Goal: Task Accomplishment & Management: Manage account settings

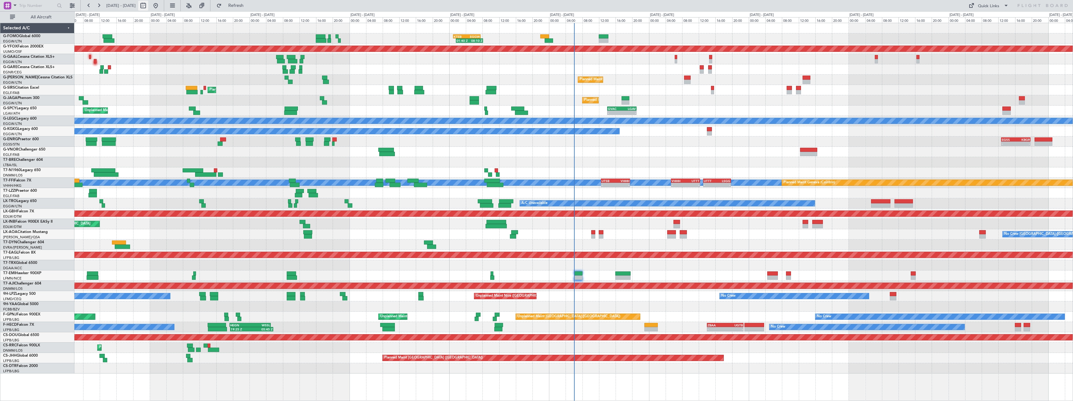
click at [148, 6] on button at bounding box center [143, 6] width 10 height 10
select select "10"
select select "2025"
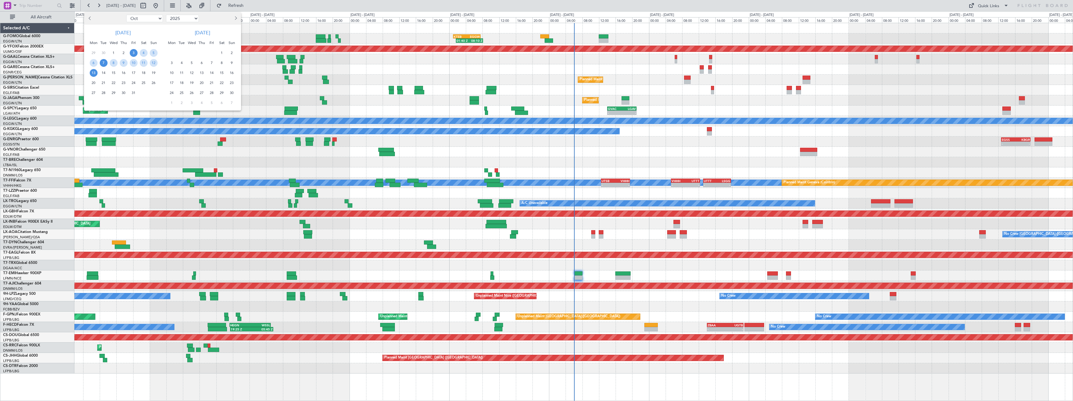
click at [105, 64] on span "7" at bounding box center [104, 63] width 8 height 8
click at [102, 81] on span "21" at bounding box center [104, 83] width 8 height 8
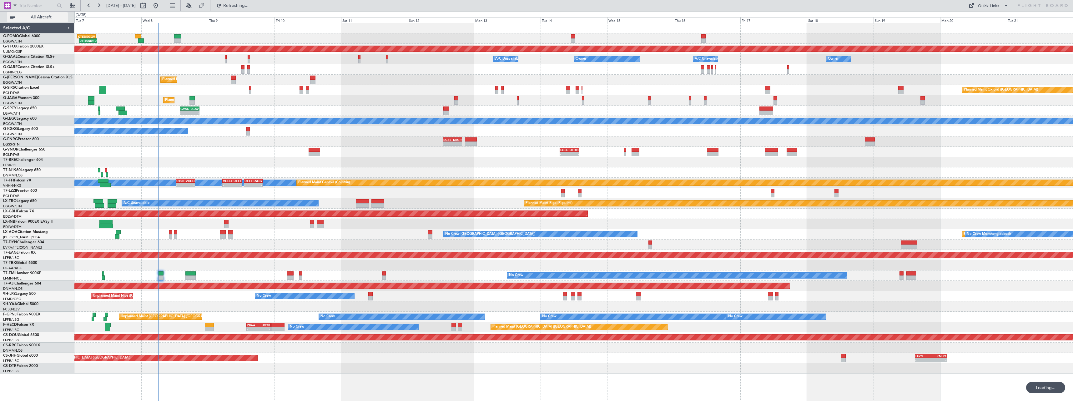
click at [35, 16] on span "All Aircraft" at bounding box center [41, 17] width 50 height 4
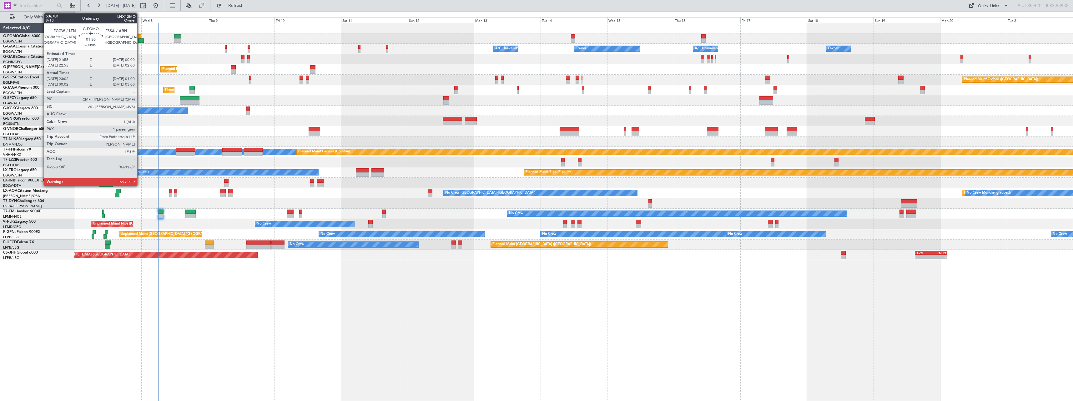
click at [140, 36] on div at bounding box center [138, 36] width 6 height 4
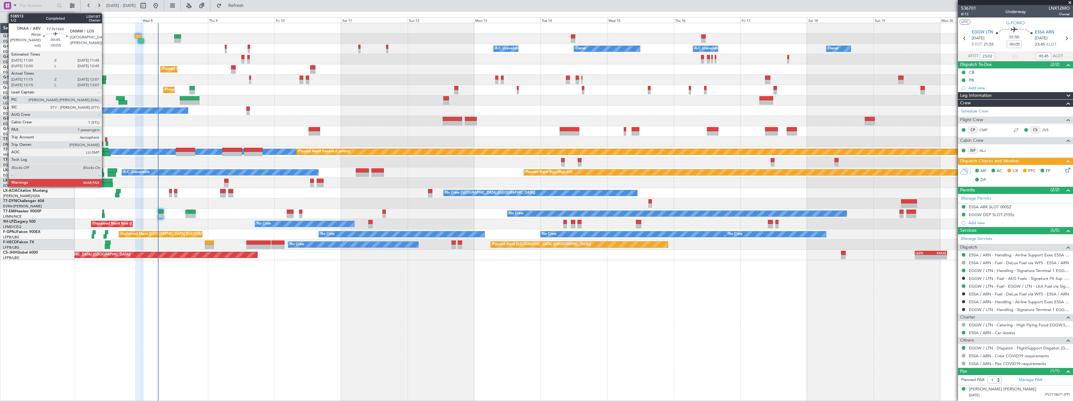
click at [105, 139] on div at bounding box center [106, 140] width 2 height 4
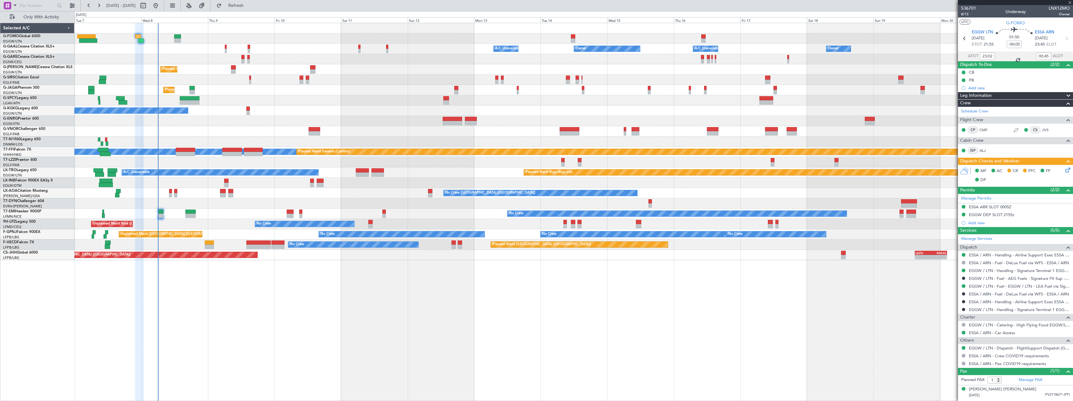
type input "11:15"
type input "12:07"
type input "7"
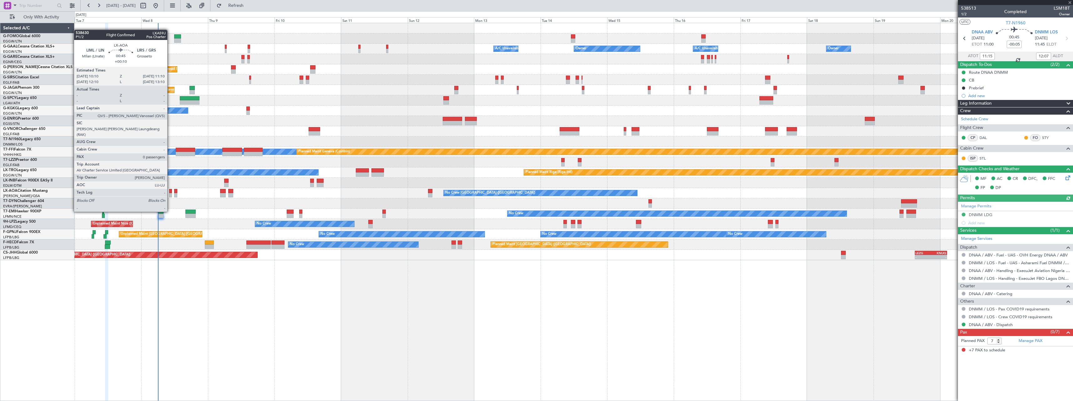
click at [170, 194] on div at bounding box center [170, 195] width 3 height 4
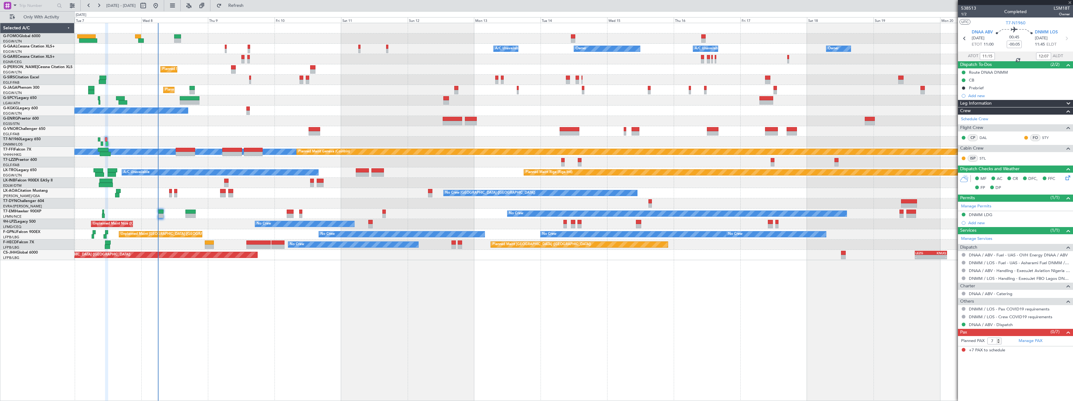
type input "+00:10"
type input "0"
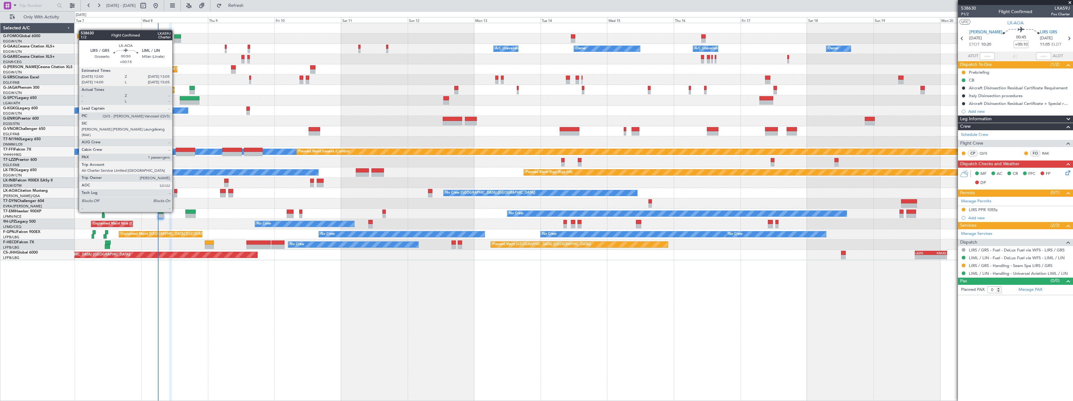
click at [175, 195] on div at bounding box center [175, 195] width 3 height 4
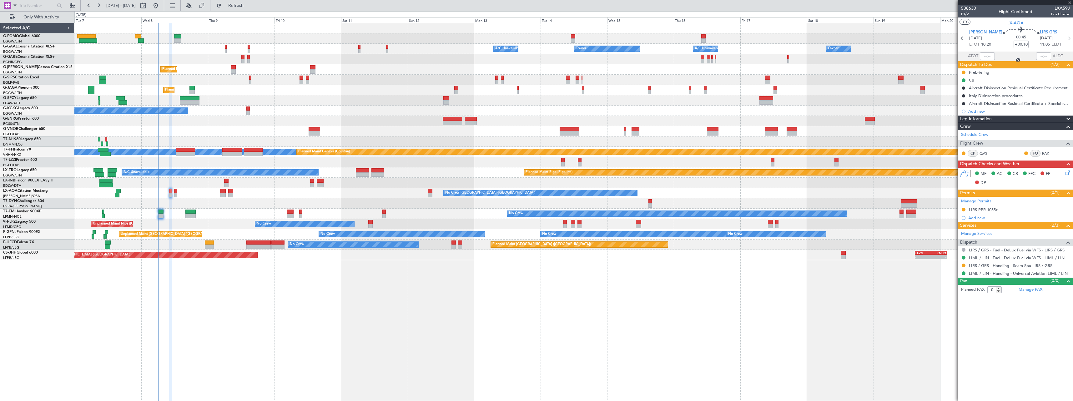
type input "+00:15"
type input "1"
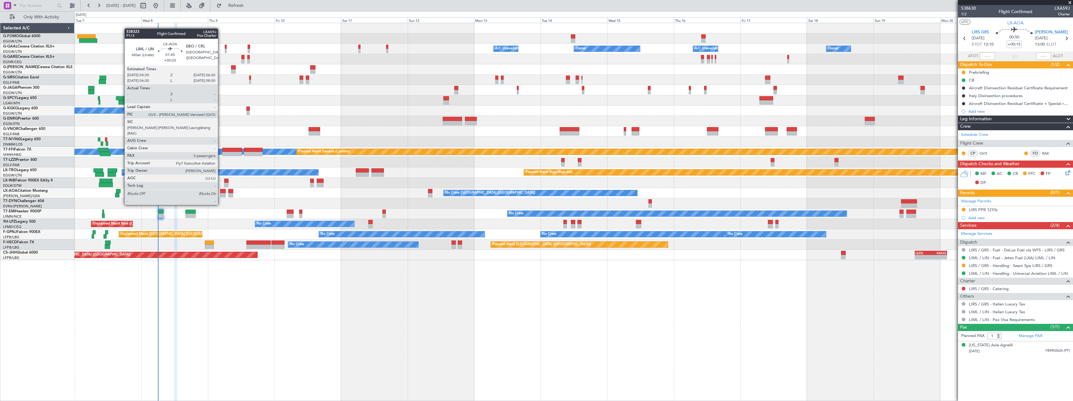
click at [221, 193] on div at bounding box center [223, 195] width 6 height 4
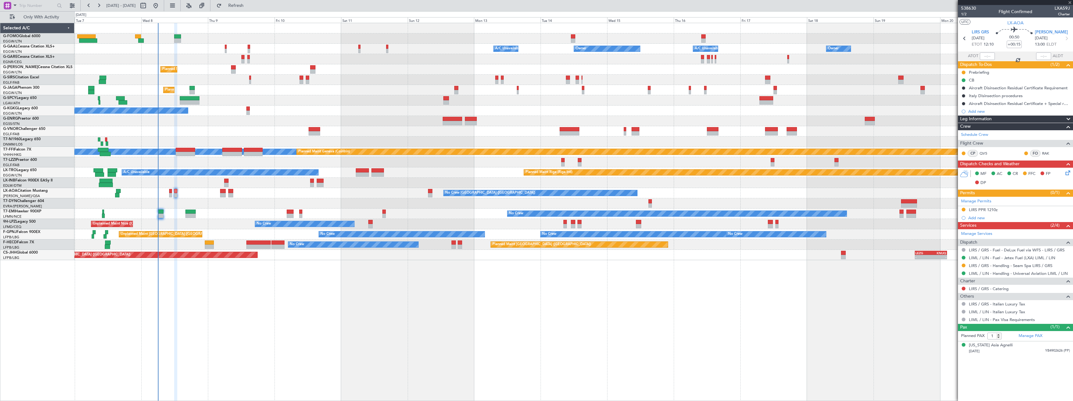
type input "+00:25"
type input "0"
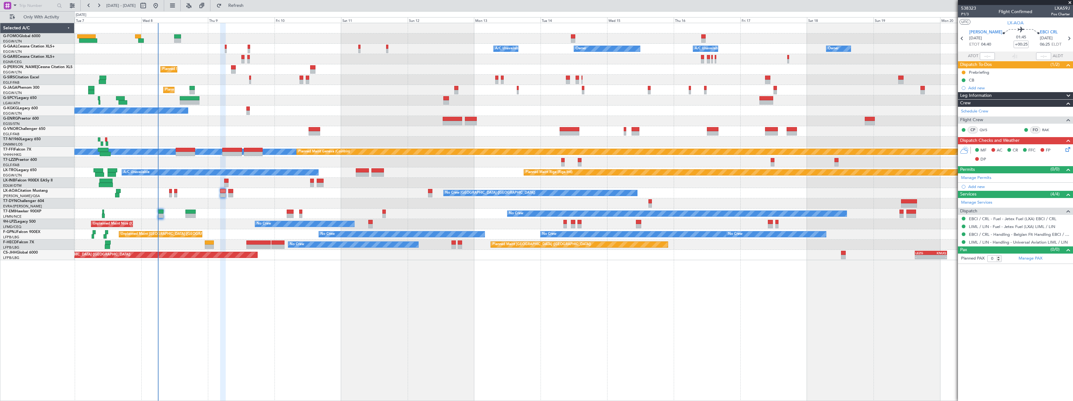
click at [1069, 149] on icon at bounding box center [1066, 148] width 5 height 5
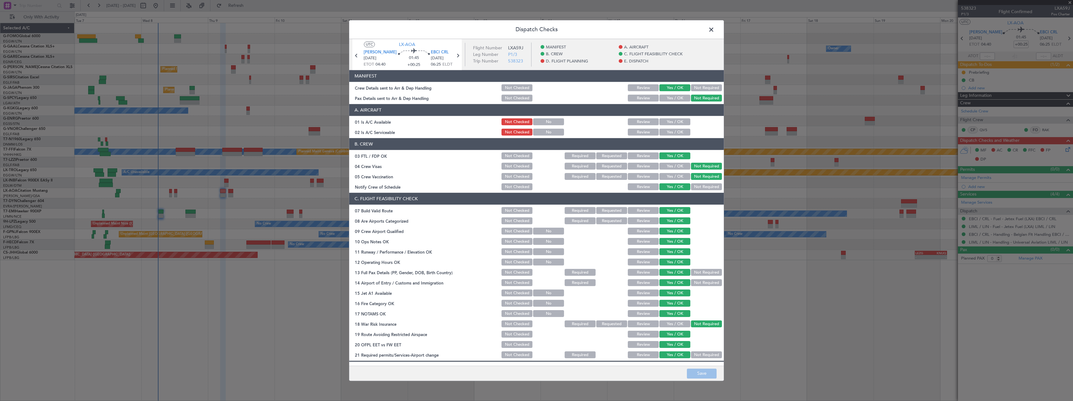
click at [675, 123] on button "Yes / OK" at bounding box center [674, 122] width 31 height 7
click at [672, 131] on button "Yes / OK" at bounding box center [674, 132] width 31 height 7
click at [705, 377] on button "Save" at bounding box center [702, 374] width 30 height 10
click at [714, 30] on span at bounding box center [714, 31] width 0 height 13
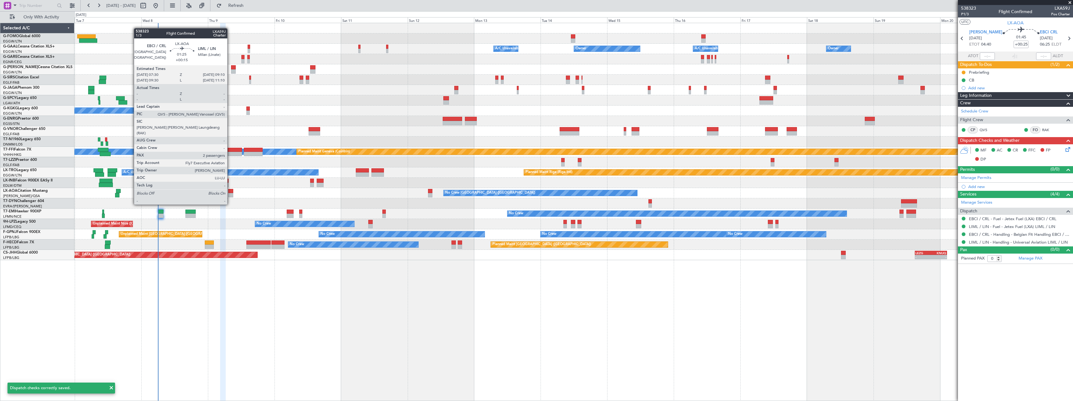
click at [230, 193] on div at bounding box center [230, 191] width 5 height 4
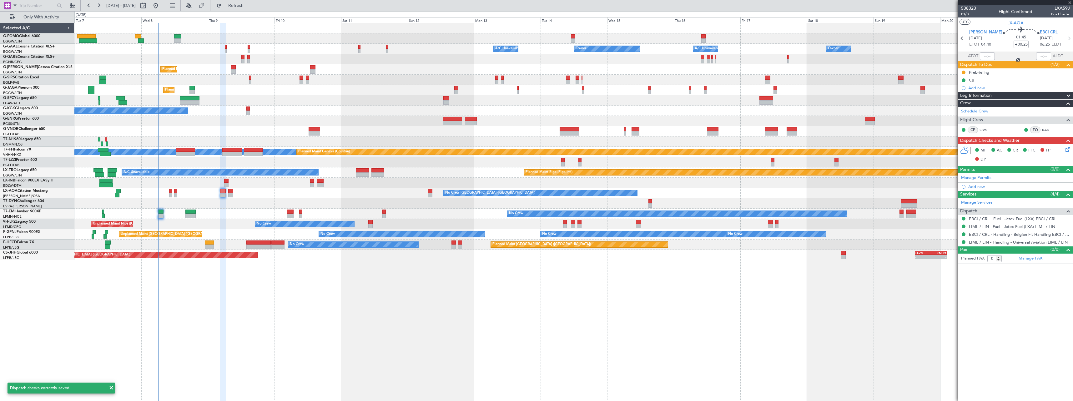
type input "+00:15"
type input "2"
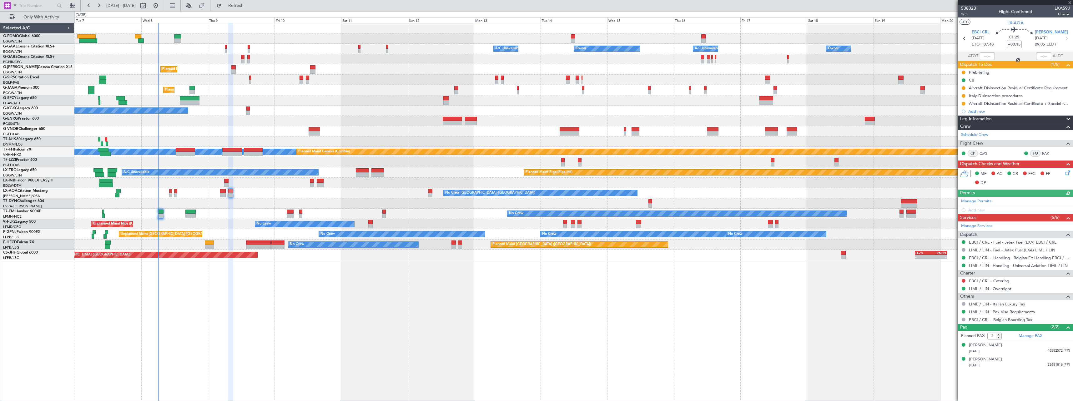
click at [1069, 171] on icon at bounding box center [1066, 171] width 5 height 5
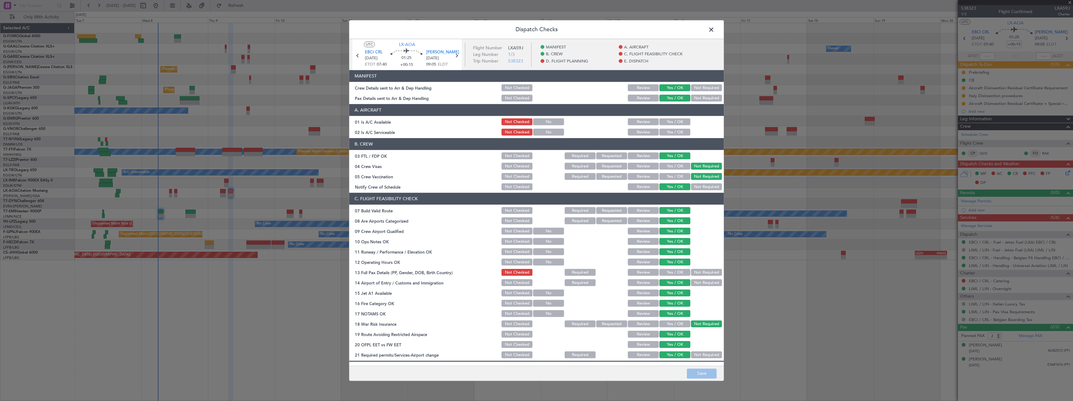
drag, startPoint x: 668, startPoint y: 121, endPoint x: 666, endPoint y: 129, distance: 8.7
click at [667, 122] on button "Yes / OK" at bounding box center [674, 122] width 31 height 7
click at [665, 131] on button "Yes / OK" at bounding box center [674, 132] width 31 height 7
click at [672, 272] on button "Yes / OK" at bounding box center [674, 272] width 31 height 7
click at [696, 378] on button "Save" at bounding box center [702, 374] width 30 height 10
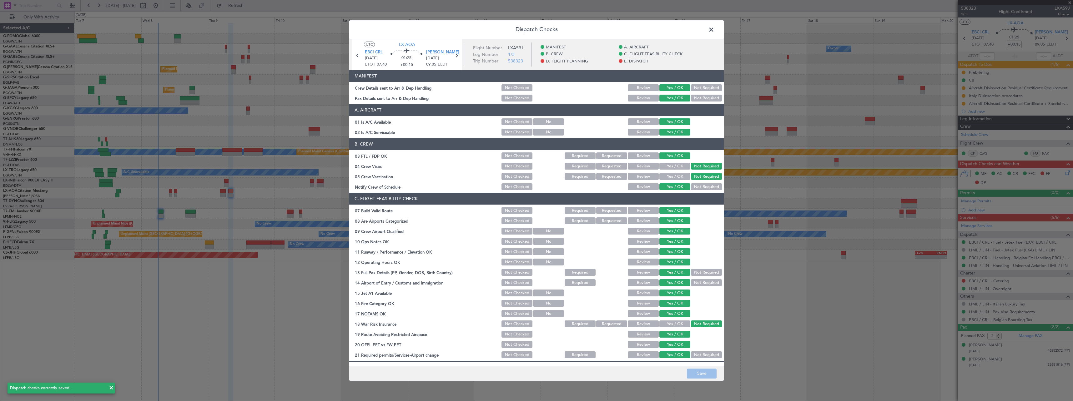
click at [714, 27] on span at bounding box center [714, 31] width 0 height 13
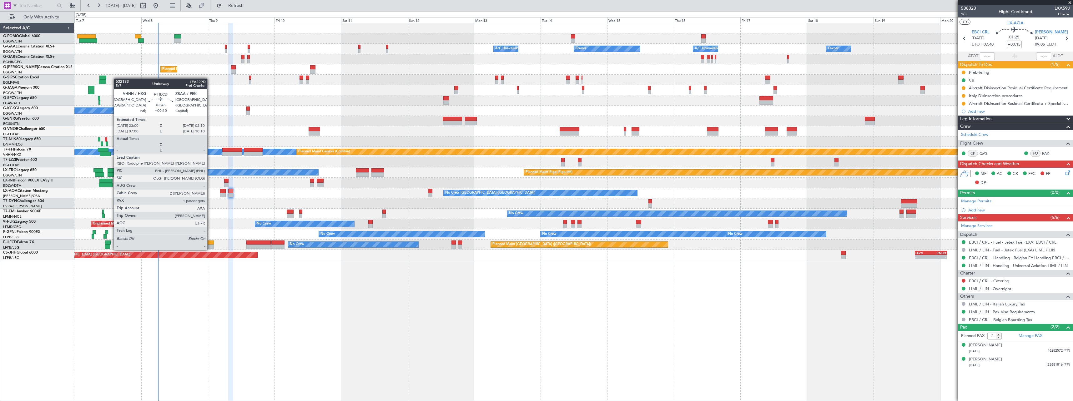
click at [210, 244] on div at bounding box center [209, 243] width 9 height 4
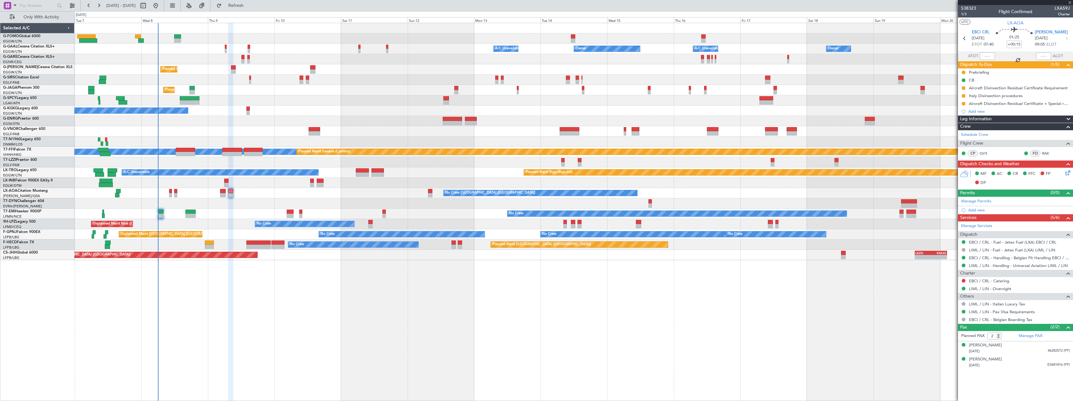
type input "+00:10"
type input "1"
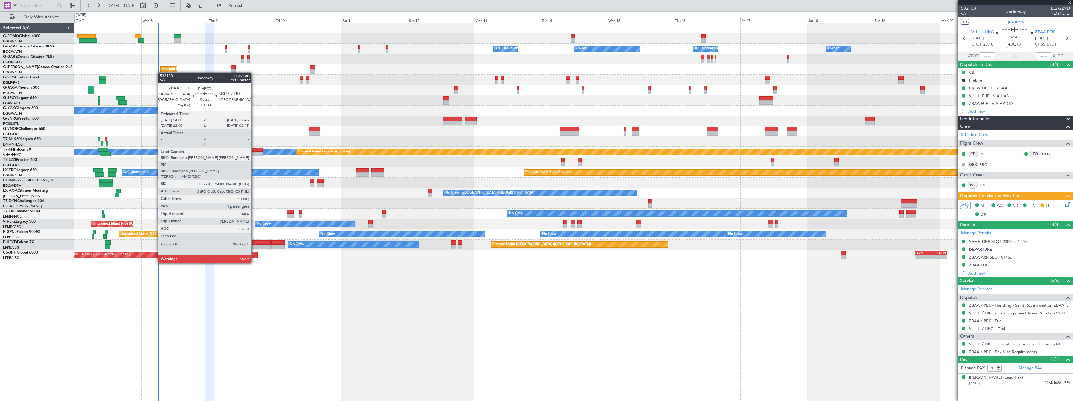
click at [254, 245] on div at bounding box center [258, 247] width 24 height 4
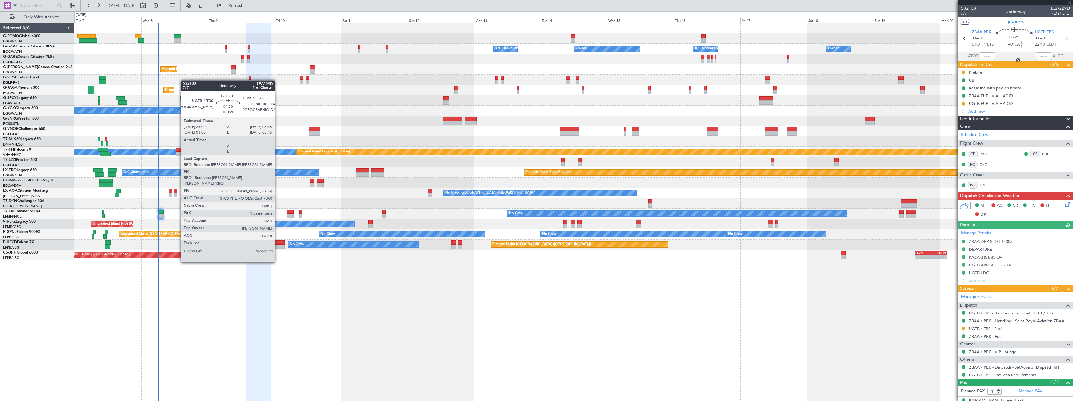
click at [277, 245] on div at bounding box center [277, 247] width 13 height 4
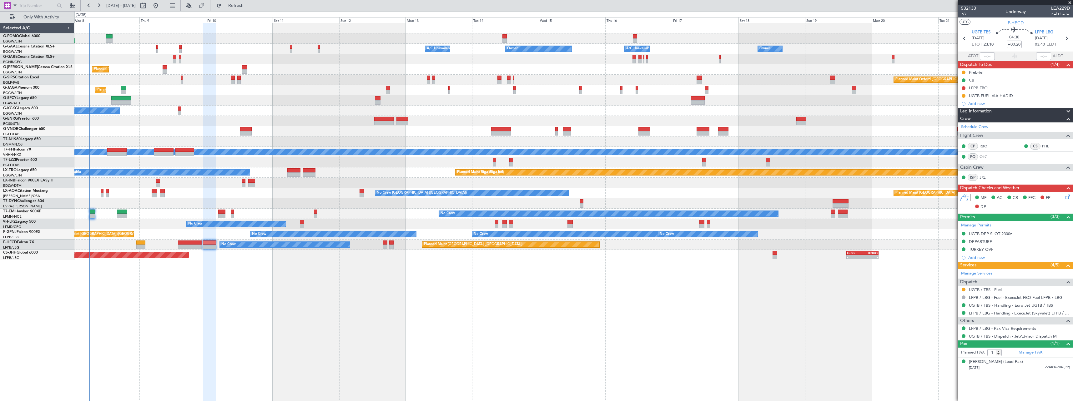
click at [166, 207] on div at bounding box center [573, 204] width 998 height 10
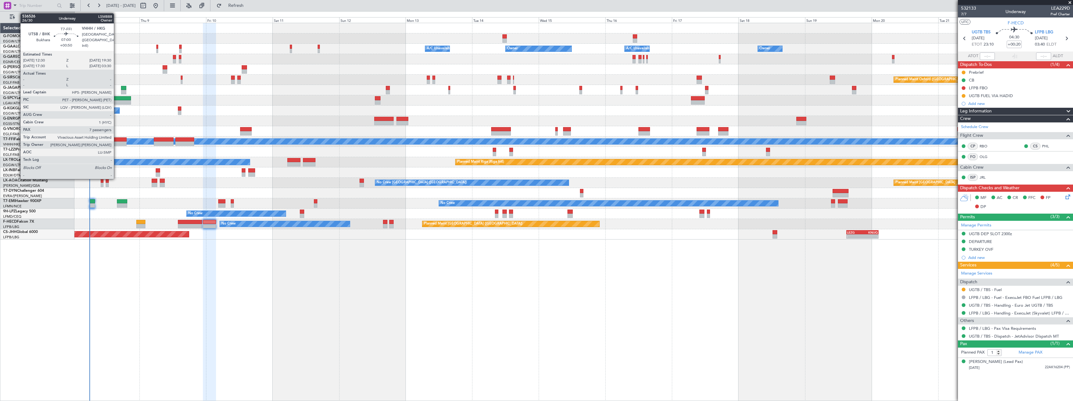
click at [117, 139] on div at bounding box center [117, 140] width 20 height 4
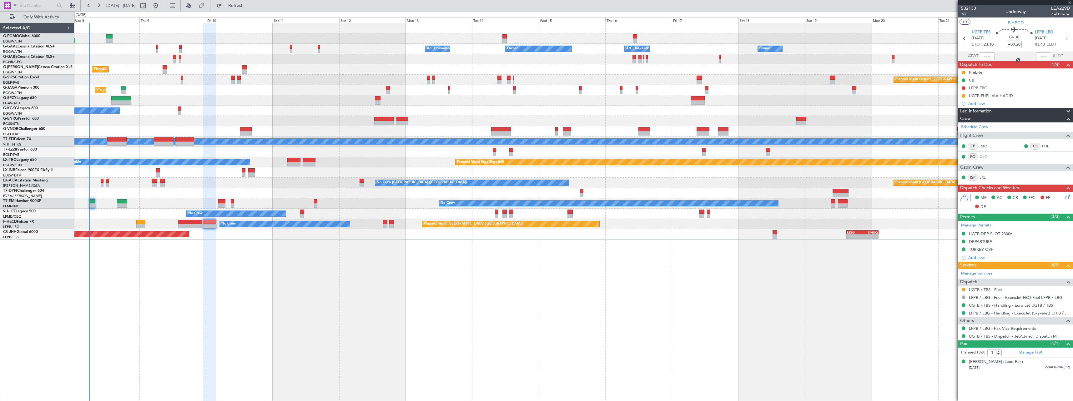
type input "+00:50"
type input "7"
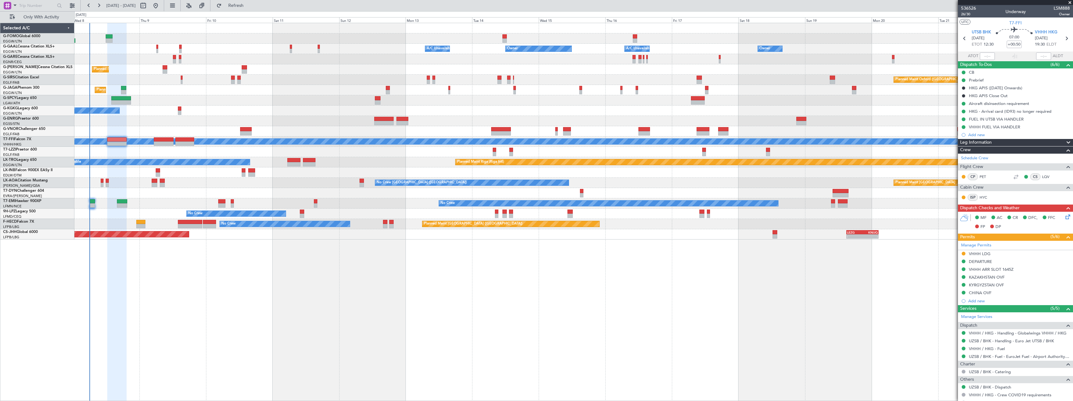
click at [1064, 216] on icon at bounding box center [1066, 216] width 5 height 5
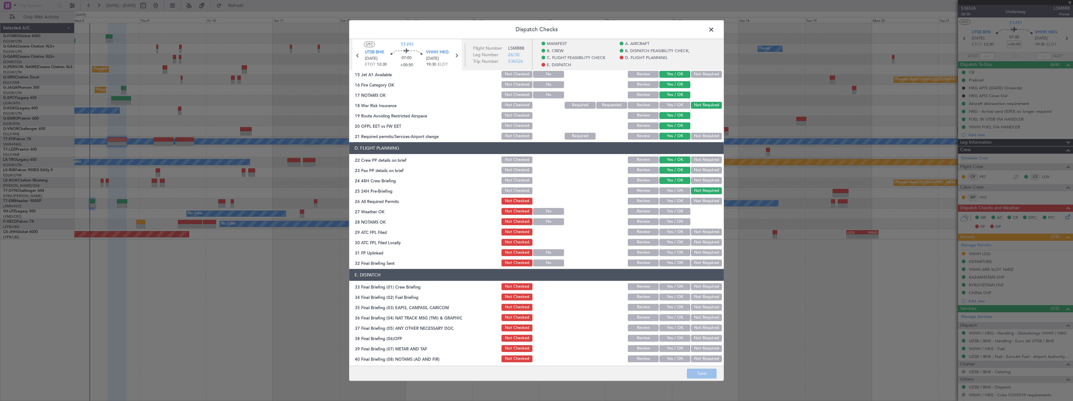
scroll to position [287, 0]
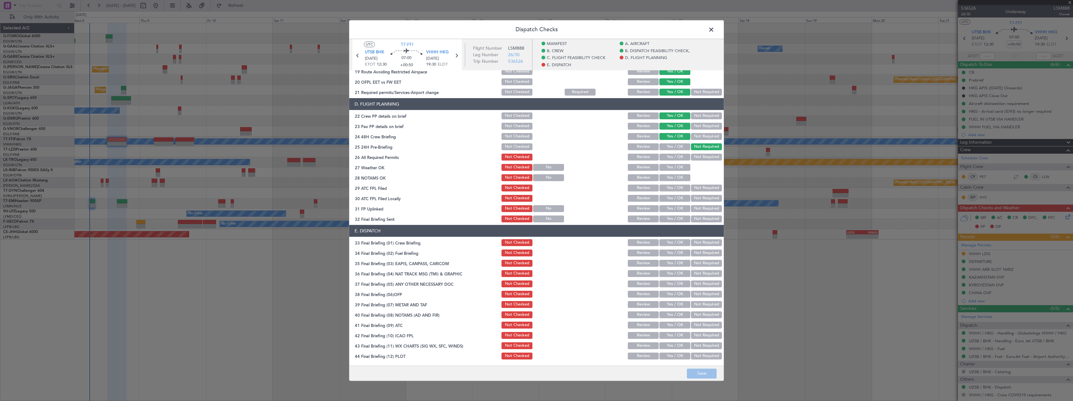
click at [714, 28] on span at bounding box center [714, 31] width 0 height 13
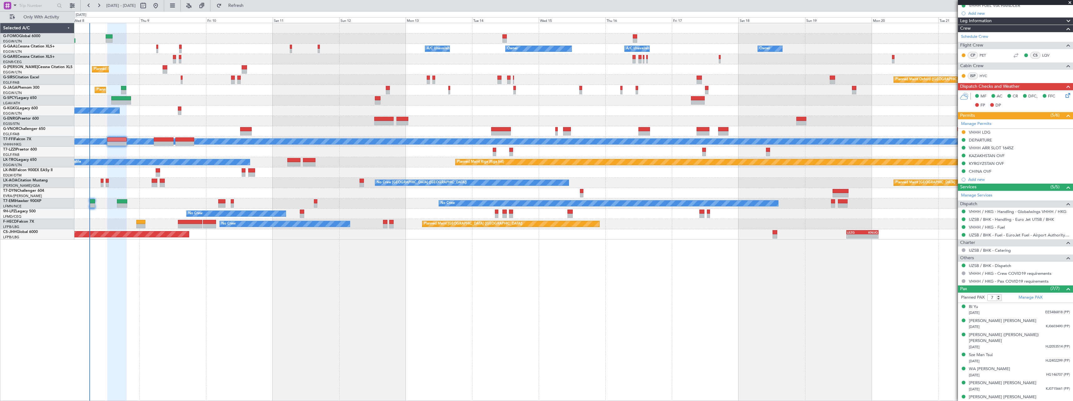
scroll to position [0, 0]
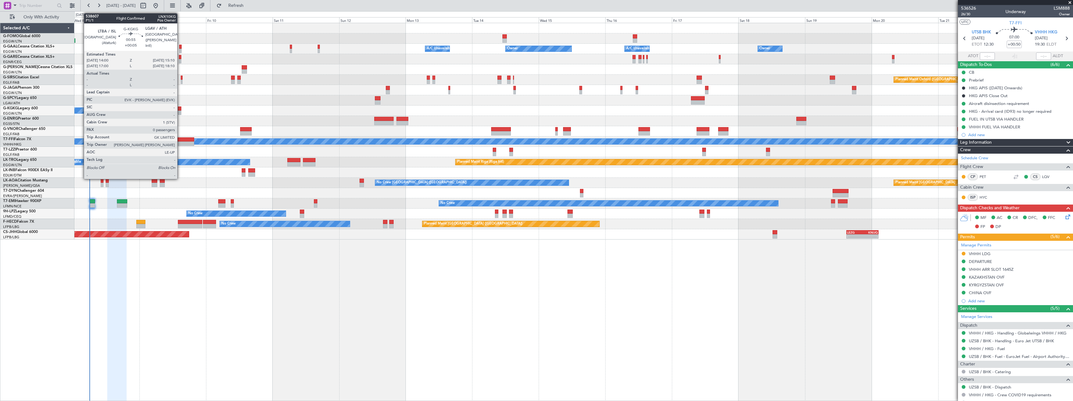
click at [180, 113] on div at bounding box center [179, 113] width 3 height 4
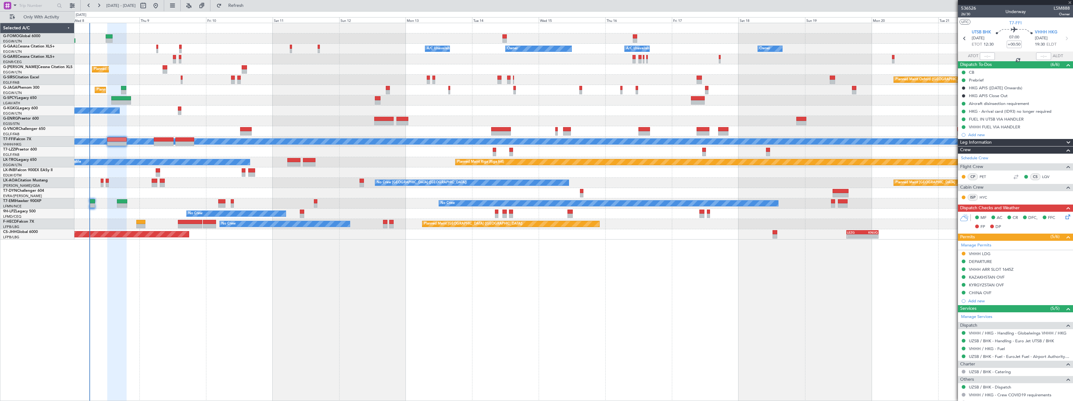
type input "+00:05"
type input "0"
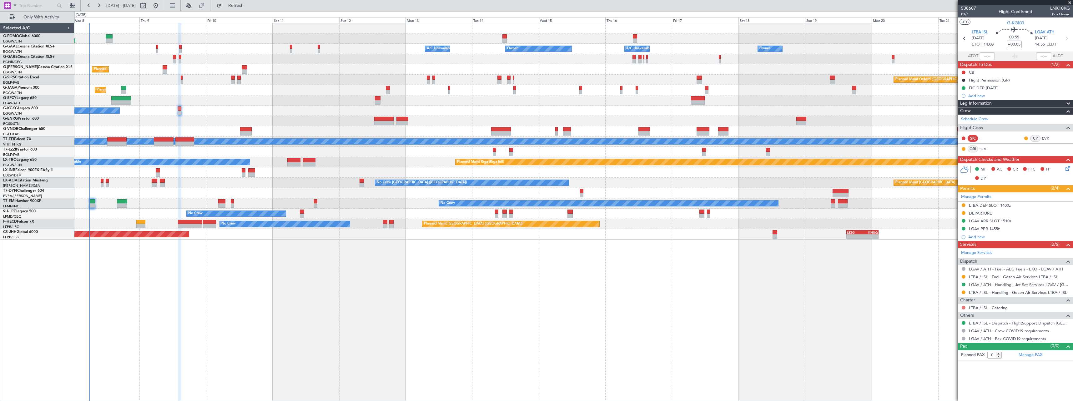
click at [963, 306] on button at bounding box center [964, 308] width 4 height 4
click at [950, 315] on span "Not Required" at bounding box center [948, 317] width 25 height 6
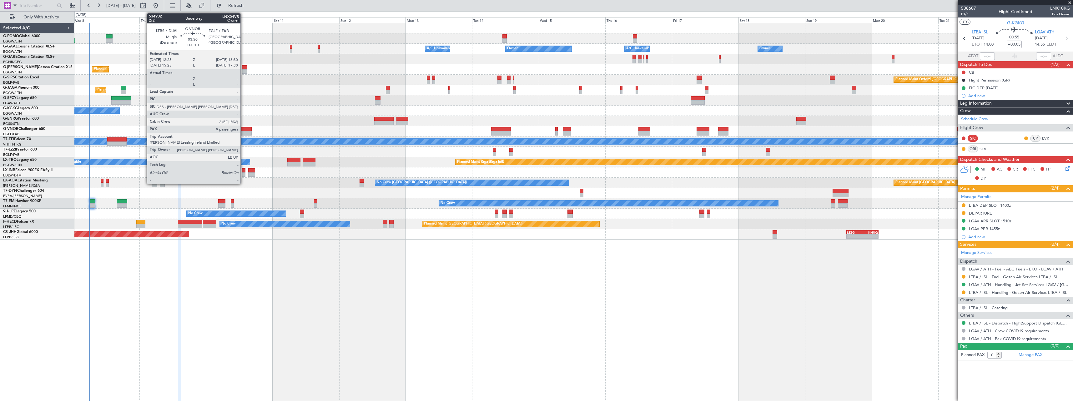
click at [243, 128] on div at bounding box center [246, 129] width 12 height 4
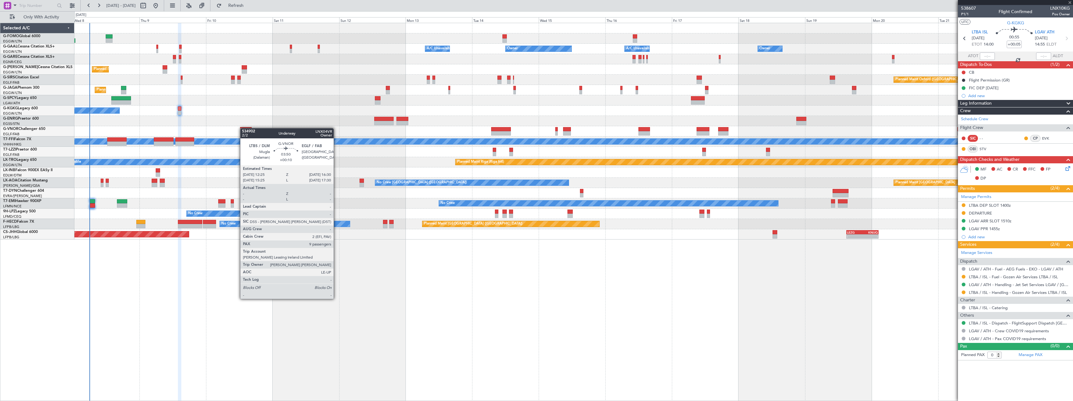
type input "+00:10"
type input "9"
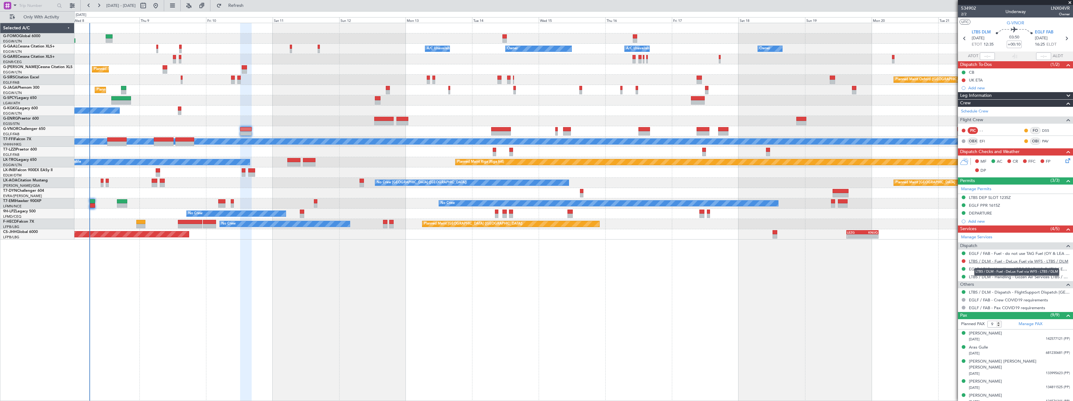
click at [1020, 261] on link "LTBS / DLM - Fuel - DeLux Fuel via WFS - LTBS / DLM" at bounding box center [1018, 261] width 99 height 5
click at [996, 263] on div "EGLF / FAB - Fuel - do not use TAG Fuel (OY & LEA only) EGLF / FAB" at bounding box center [1009, 264] width 111 height 8
click at [990, 262] on div "EGLF / FAB - Fuel - do not use TAG Fuel (OY & LEA only) EGLF / FAB" at bounding box center [1009, 264] width 111 height 8
click at [991, 263] on link "LTBS / DLM - Fuel - DeLux Fuel via WFS - LTBS / DLM" at bounding box center [1018, 261] width 99 height 5
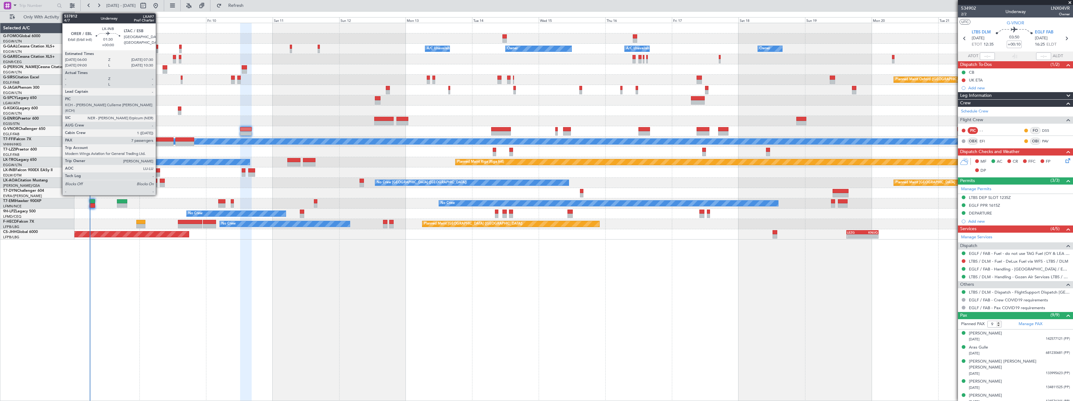
click at [159, 172] on div at bounding box center [158, 171] width 4 height 4
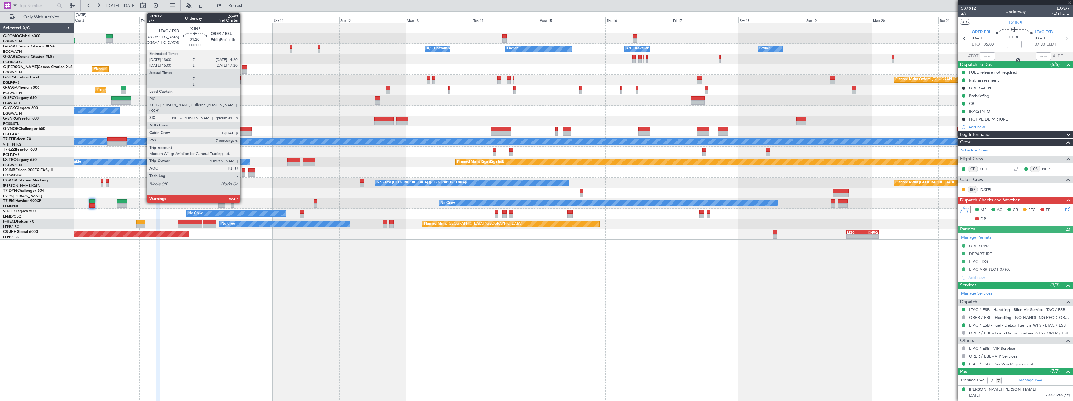
click at [243, 173] on div at bounding box center [244, 175] width 4 height 4
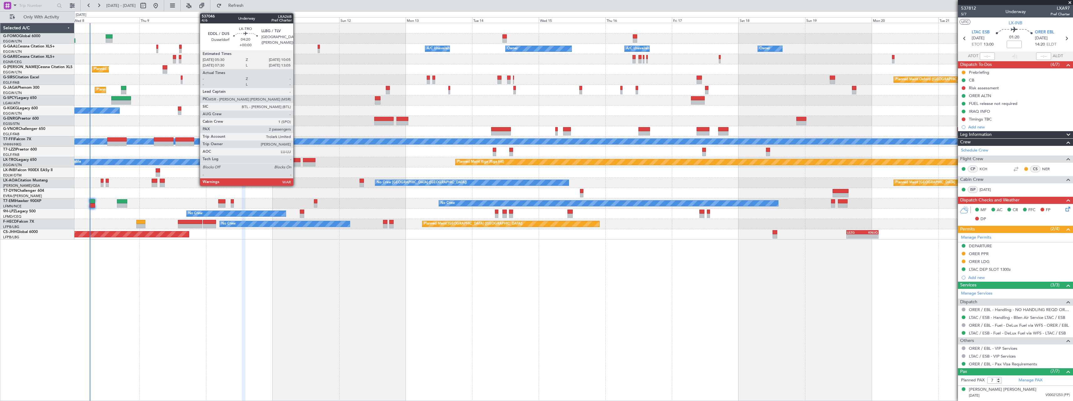
click at [296, 163] on div at bounding box center [293, 164] width 13 height 4
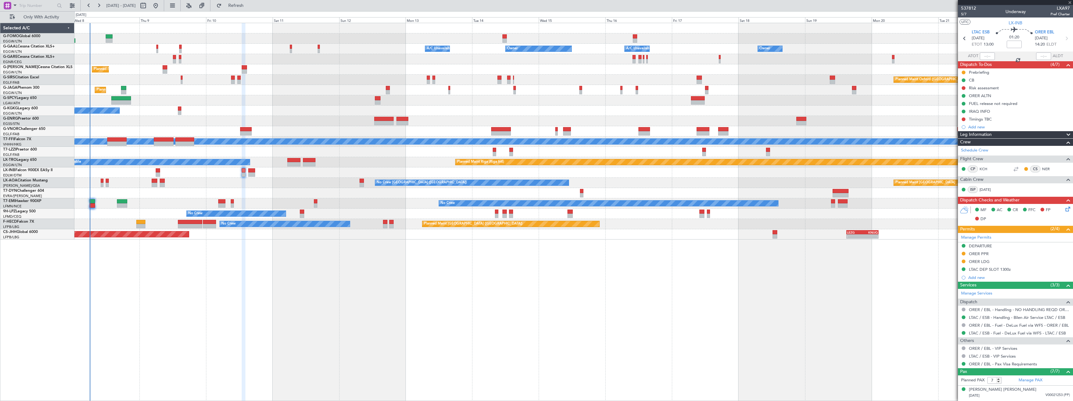
type input "2"
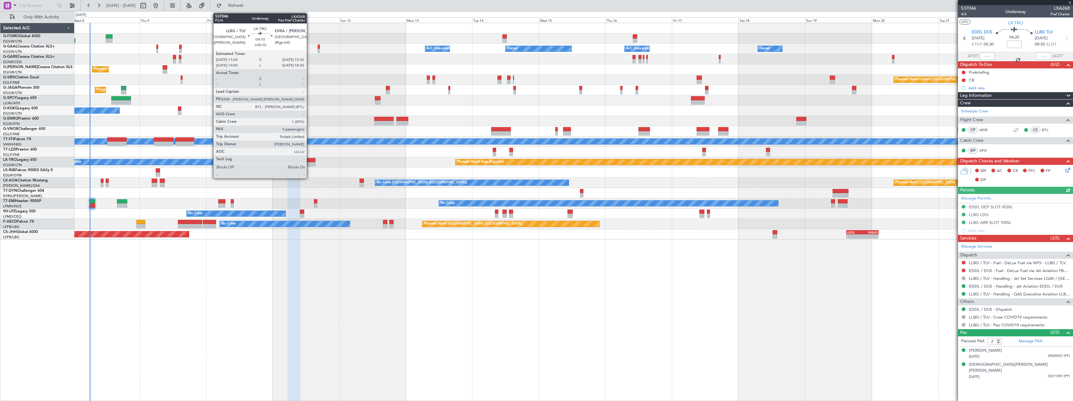
click at [310, 161] on div at bounding box center [309, 160] width 13 height 4
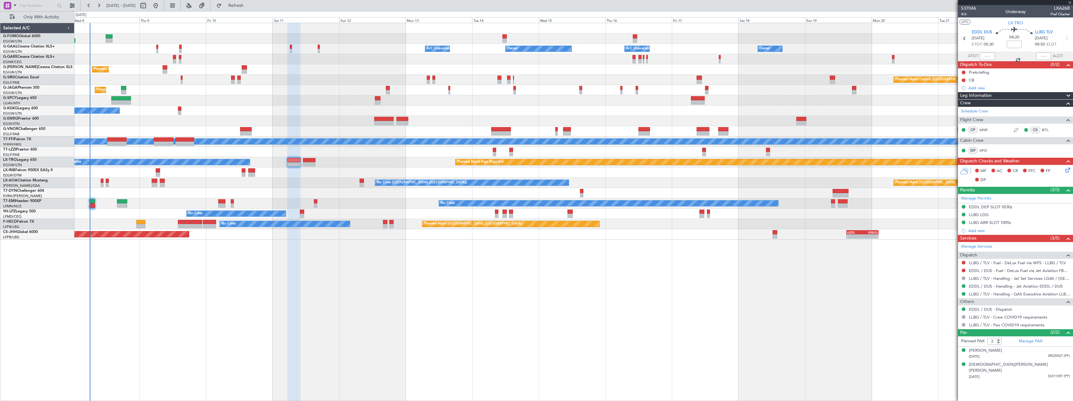
type input "+00:10"
type input "0"
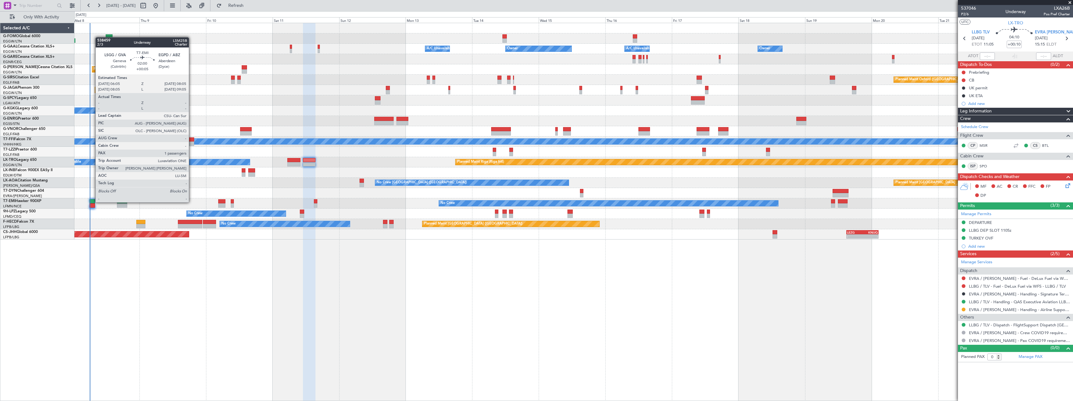
click at [92, 202] on div at bounding box center [92, 201] width 6 height 4
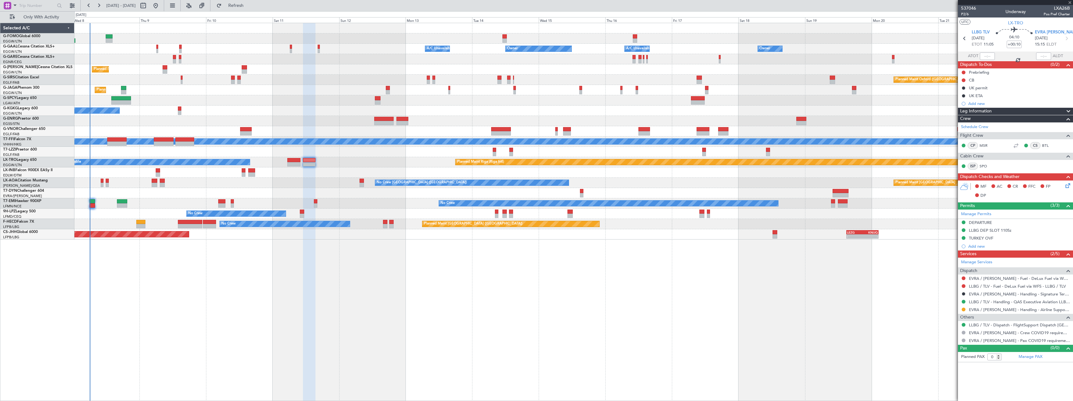
type input "+00:05"
type input "1"
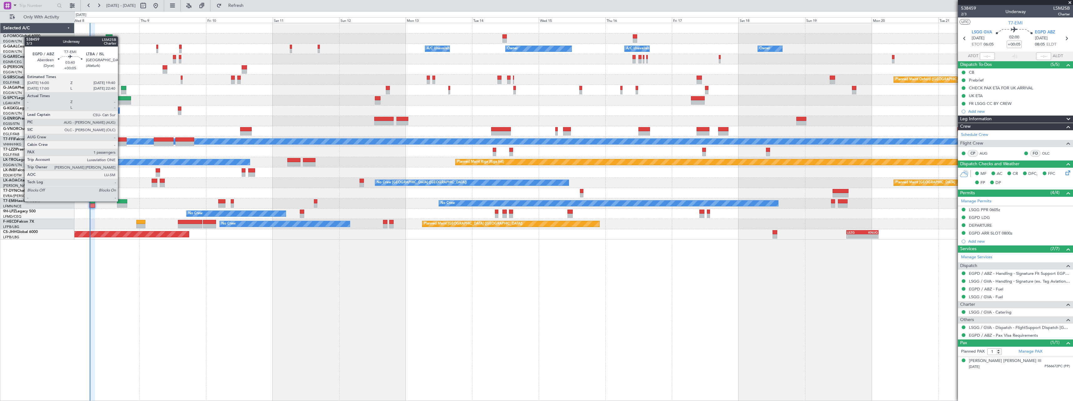
click at [121, 201] on div at bounding box center [122, 201] width 10 height 4
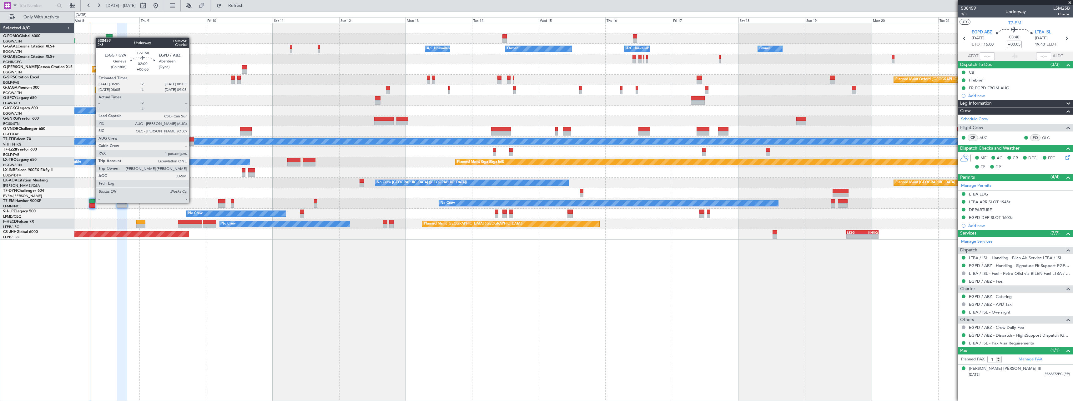
click at [93, 202] on div at bounding box center [92, 201] width 6 height 4
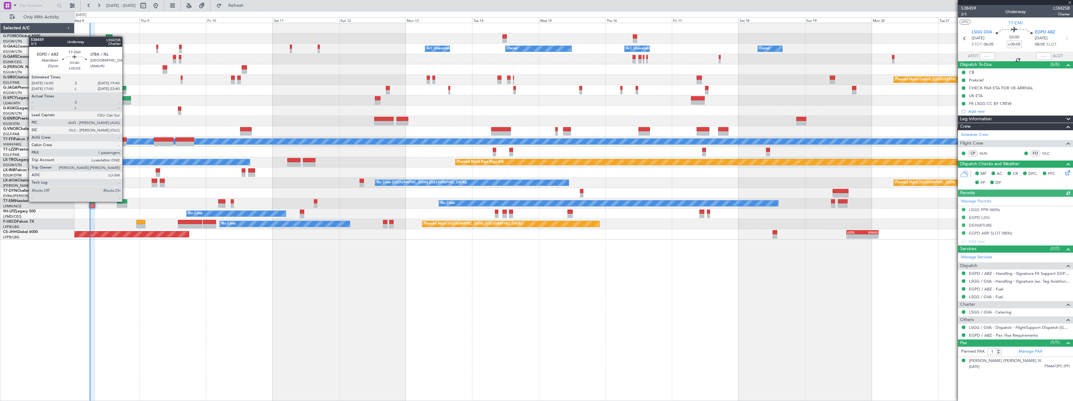
click at [125, 201] on div at bounding box center [122, 201] width 10 height 4
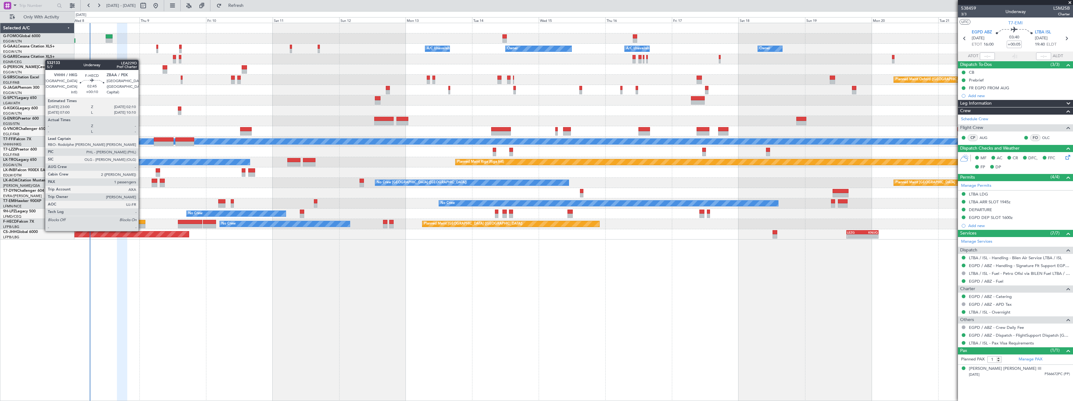
click at [141, 225] on div at bounding box center [140, 226] width 9 height 4
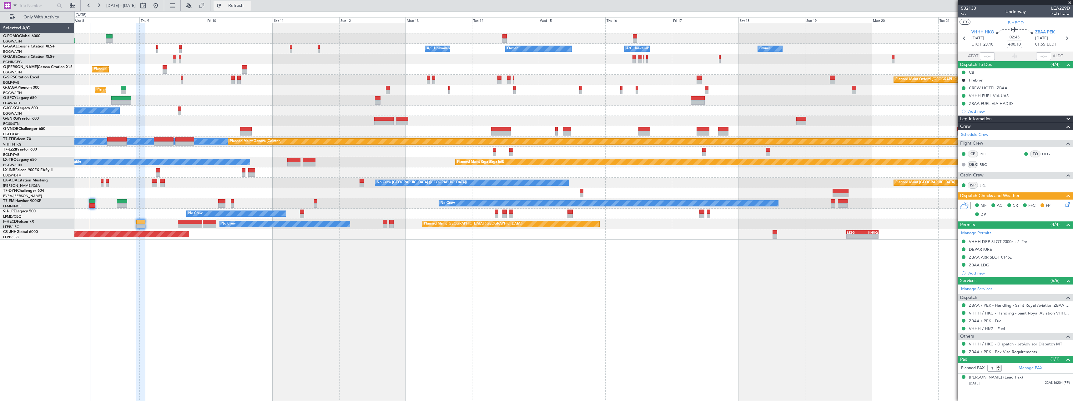
click at [249, 3] on span "Refresh" at bounding box center [236, 5] width 26 height 4
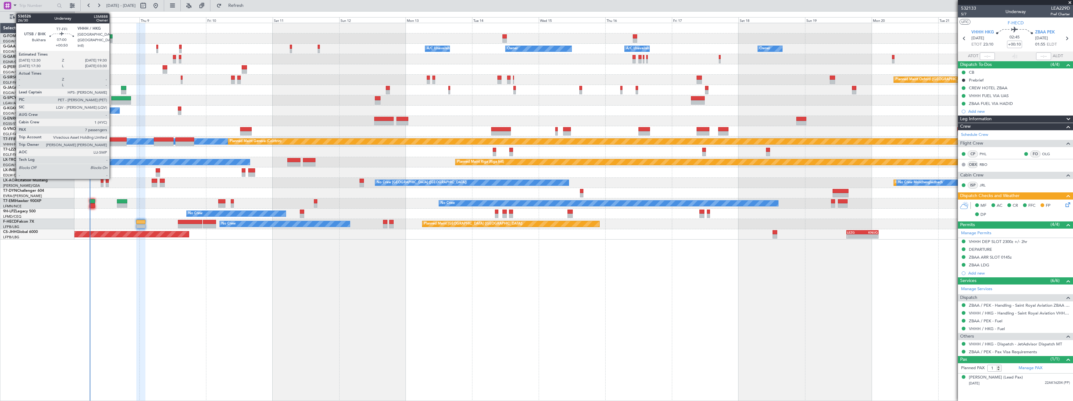
click at [112, 140] on div at bounding box center [117, 140] width 20 height 4
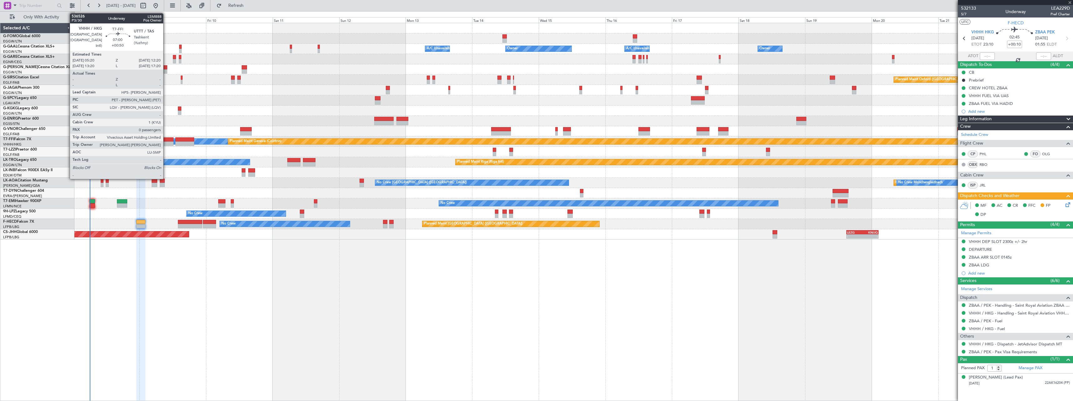
type input "+00:50"
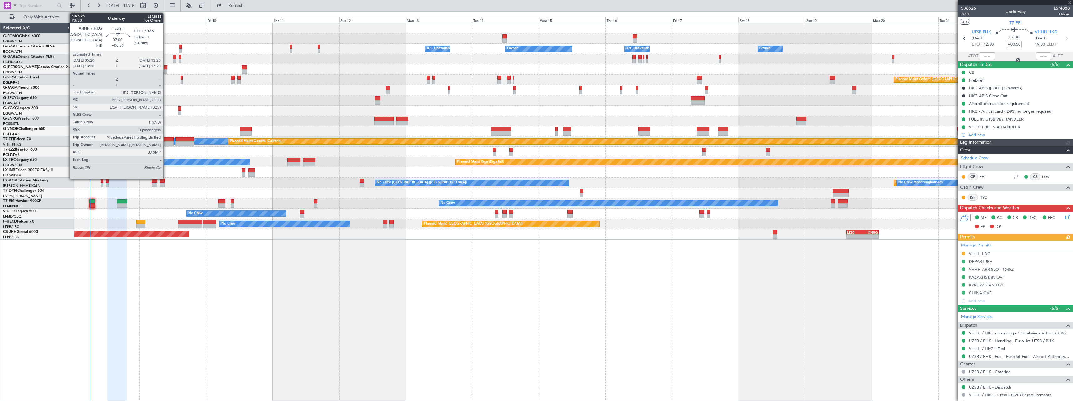
click at [166, 140] on div at bounding box center [164, 140] width 20 height 4
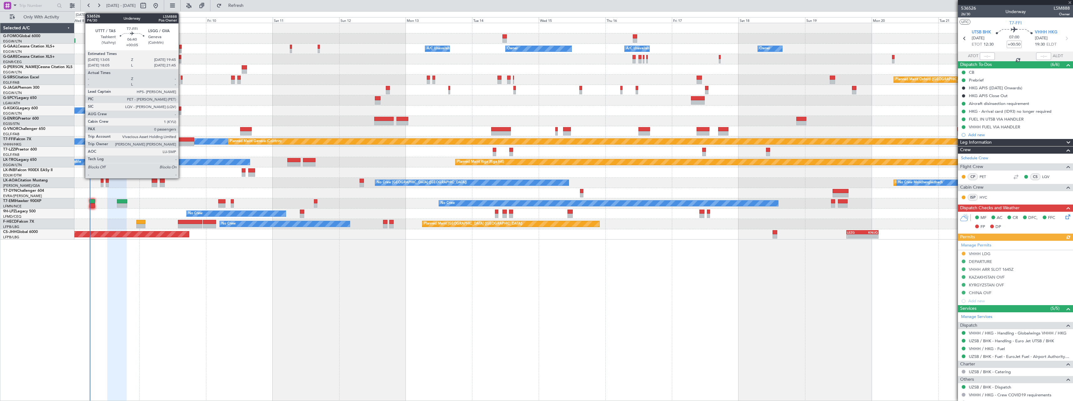
type input "0"
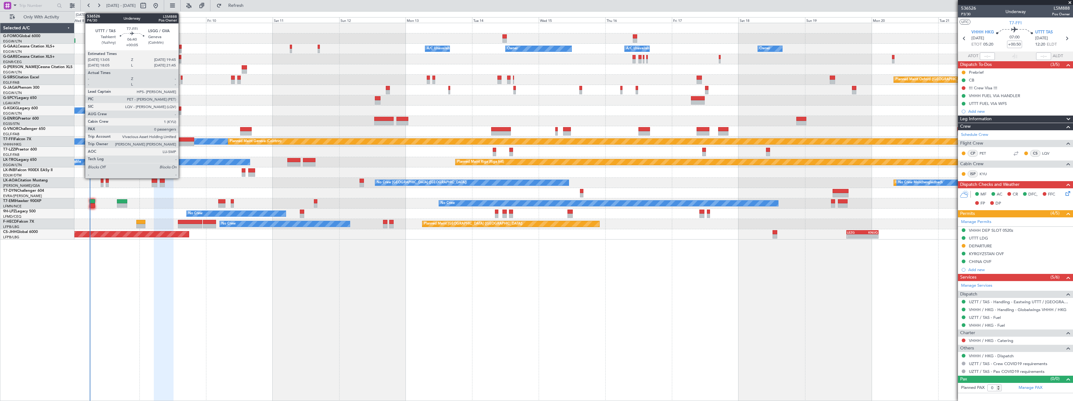
click at [181, 140] on div at bounding box center [184, 140] width 19 height 4
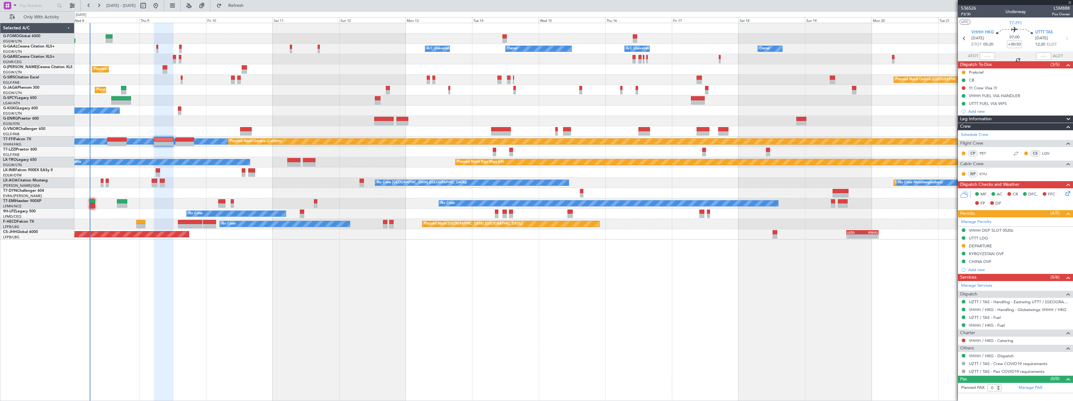
type input "+00:05"
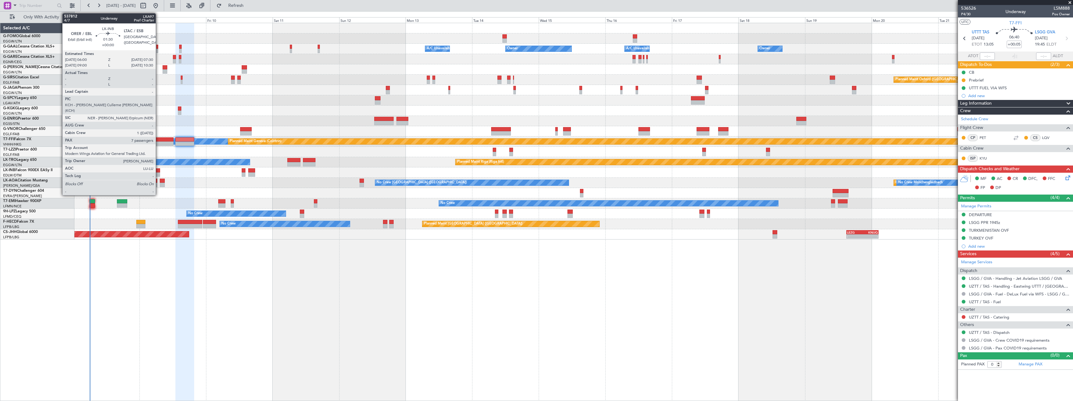
click at [159, 169] on div at bounding box center [158, 171] width 4 height 4
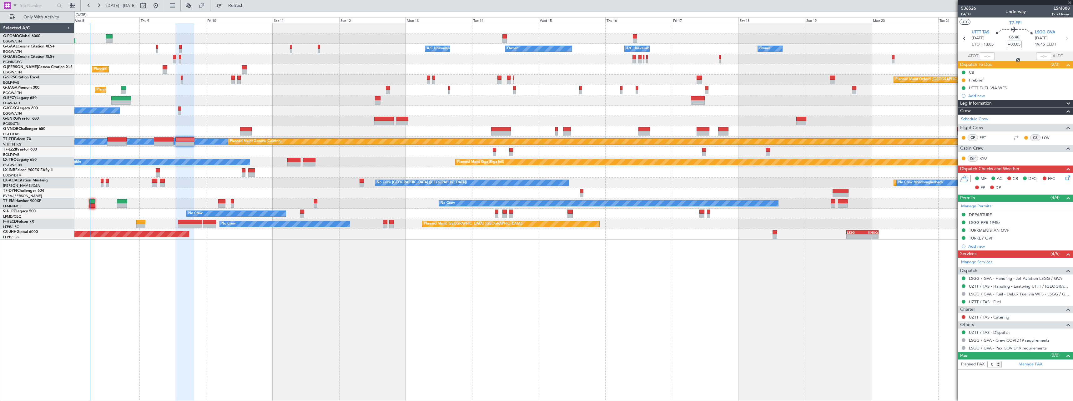
type input "7"
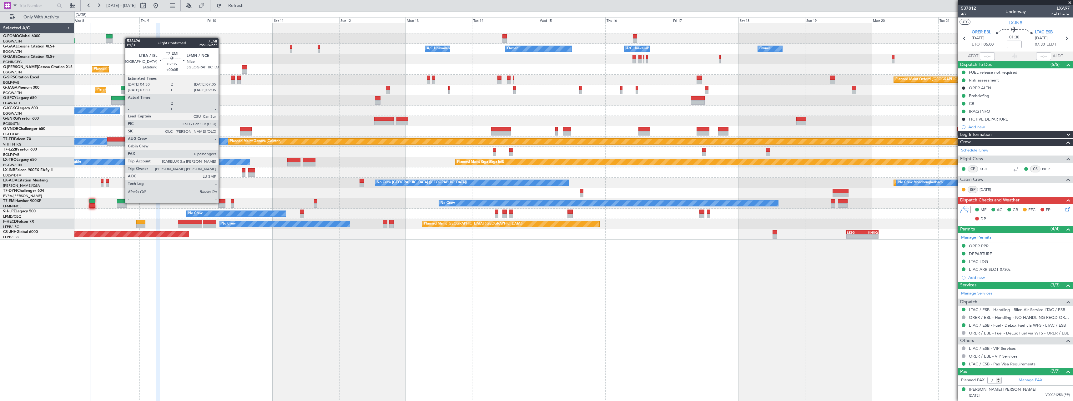
click at [221, 203] on div at bounding box center [221, 201] width 7 height 4
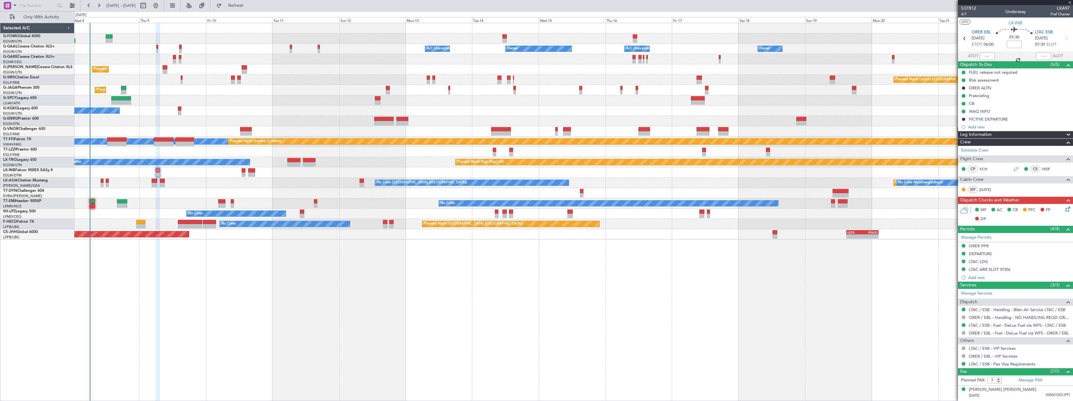
type input "+00:05"
type input "0"
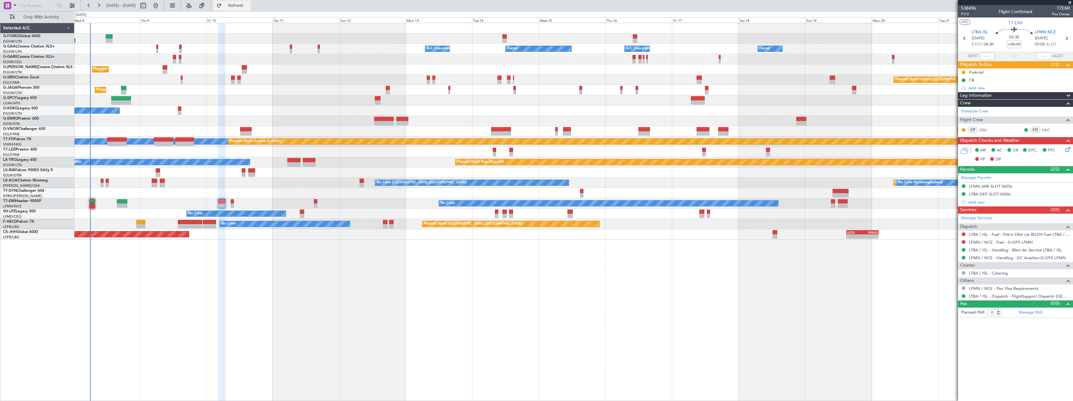
click at [249, 3] on span "Refresh" at bounding box center [236, 5] width 26 height 4
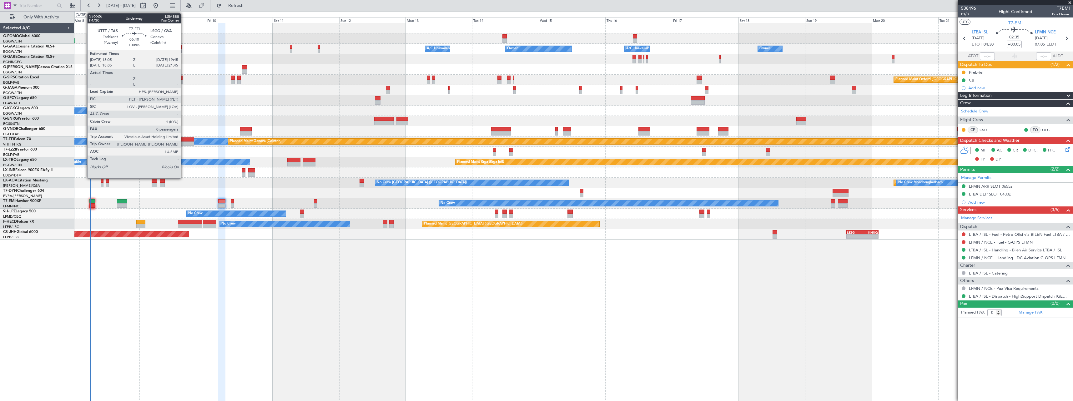
click at [184, 142] on div at bounding box center [184, 144] width 19 height 4
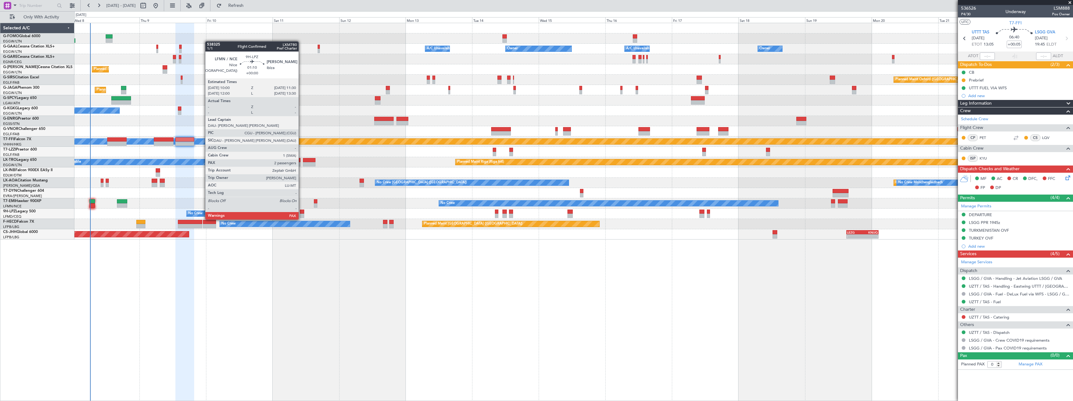
click at [301, 214] on div at bounding box center [302, 212] width 4 height 4
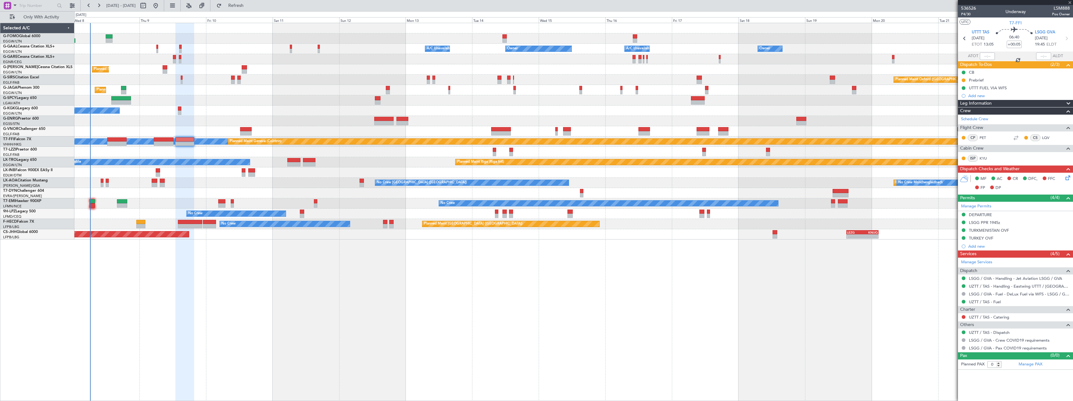
type input "2"
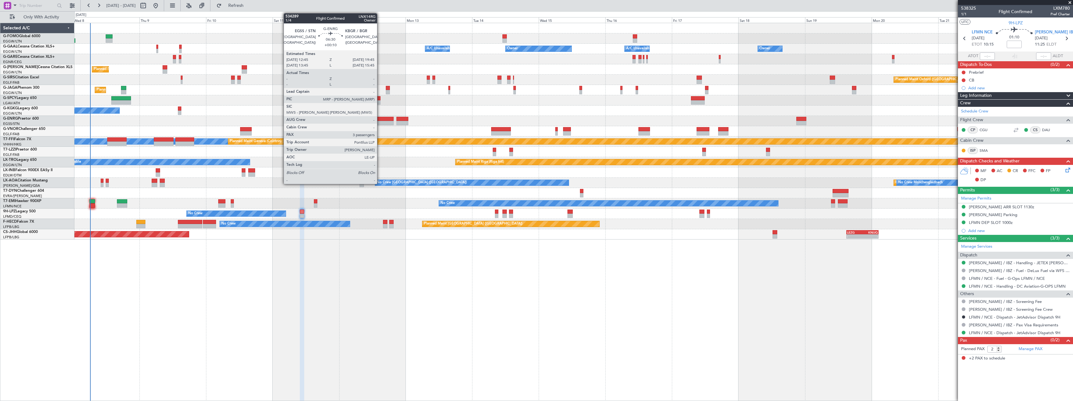
click at [380, 120] on div at bounding box center [384, 119] width 20 height 4
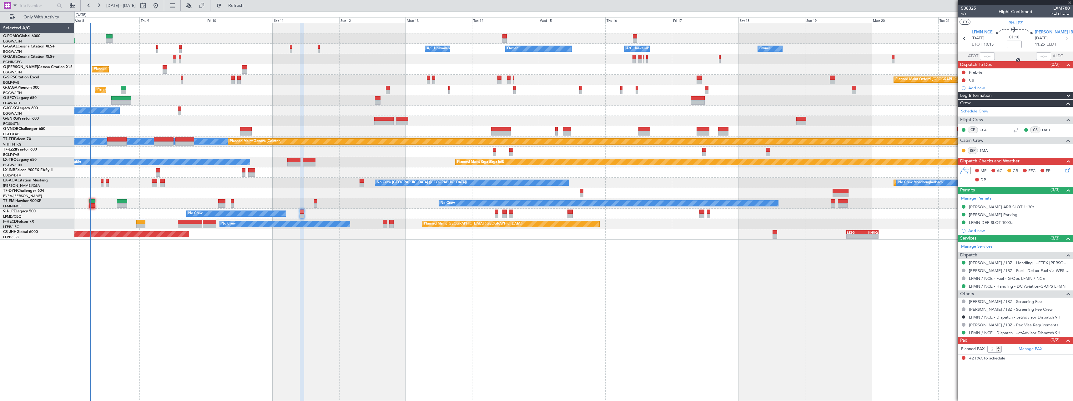
type input "+00:10"
type input "3"
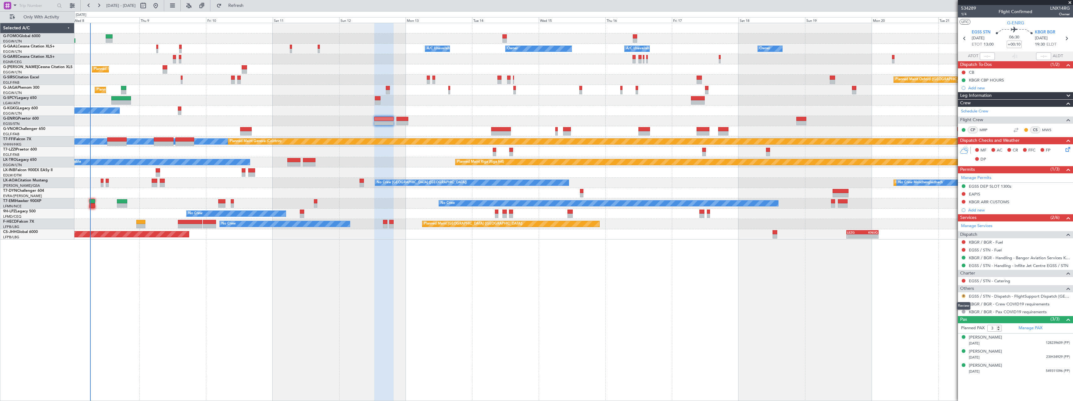
click at [963, 295] on button "R" at bounding box center [964, 297] width 4 height 4
click at [943, 371] on span "Confirmed" at bounding box center [945, 371] width 19 height 6
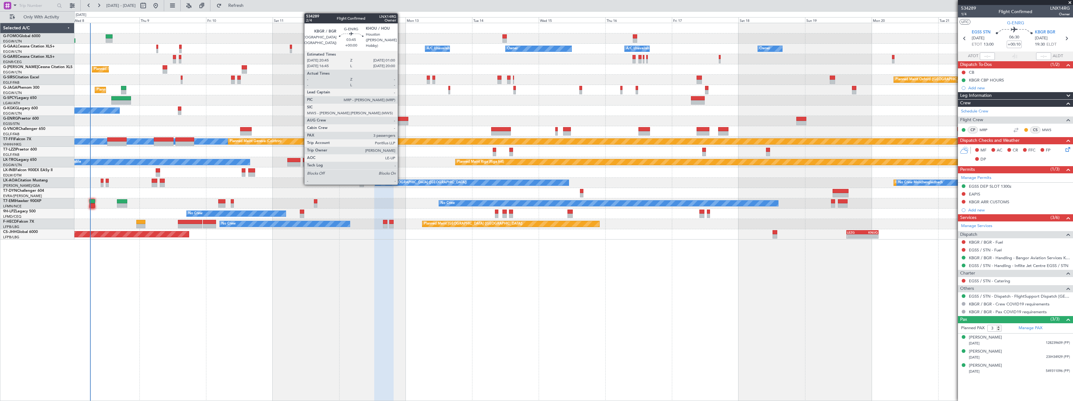
click at [400, 120] on div at bounding box center [402, 119] width 12 height 4
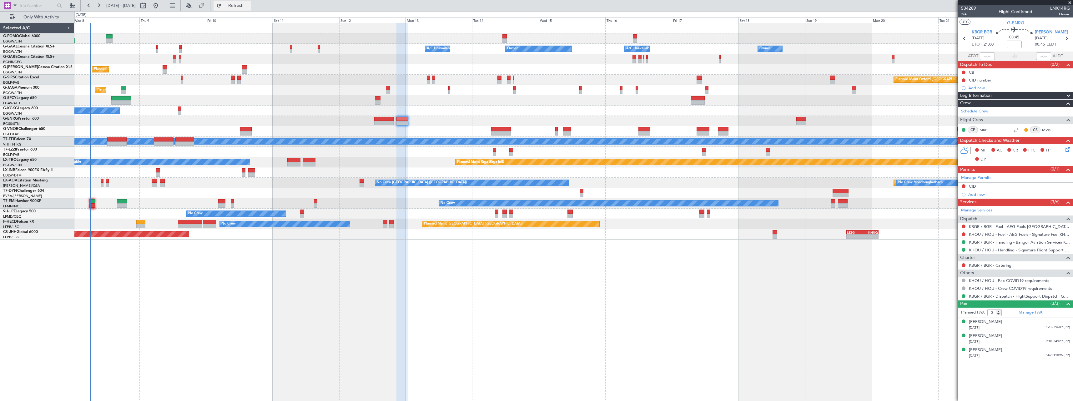
click at [249, 5] on span "Refresh" at bounding box center [236, 5] width 26 height 4
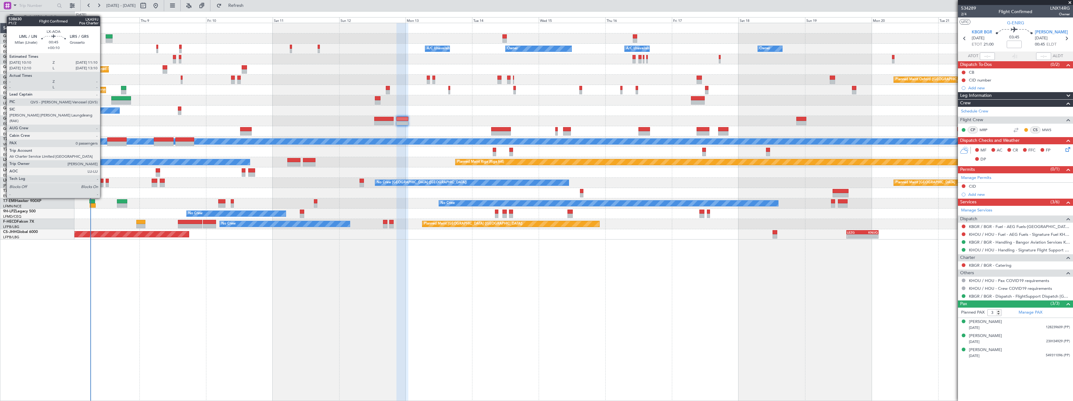
click at [103, 181] on div at bounding box center [102, 181] width 3 height 4
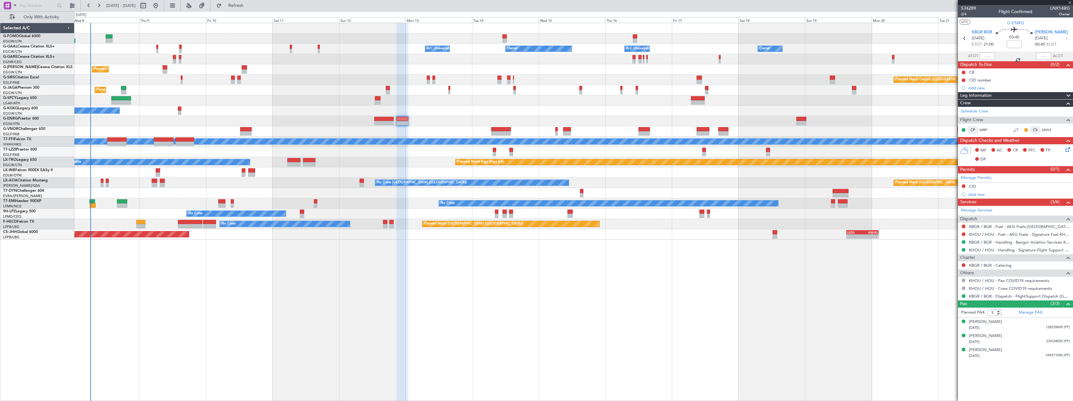
type input "+00:10"
type input "0"
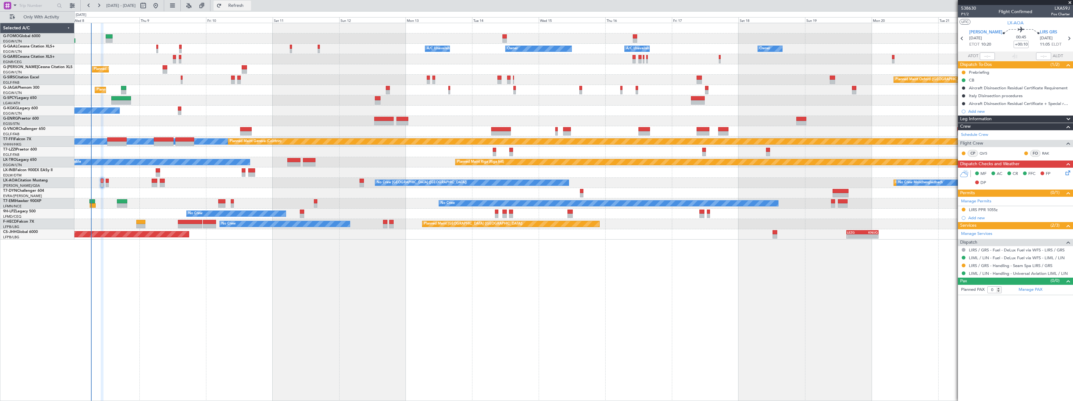
click at [249, 8] on span "Refresh" at bounding box center [236, 5] width 26 height 4
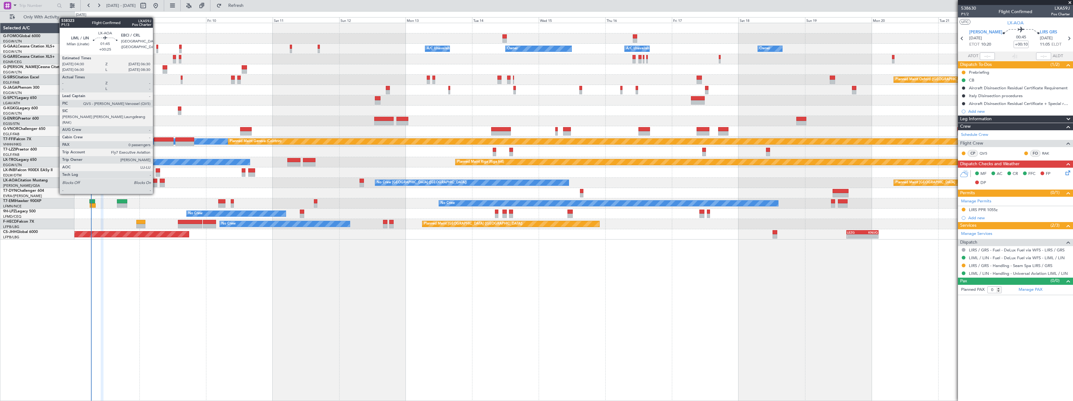
click at [156, 182] on div at bounding box center [155, 181] width 6 height 4
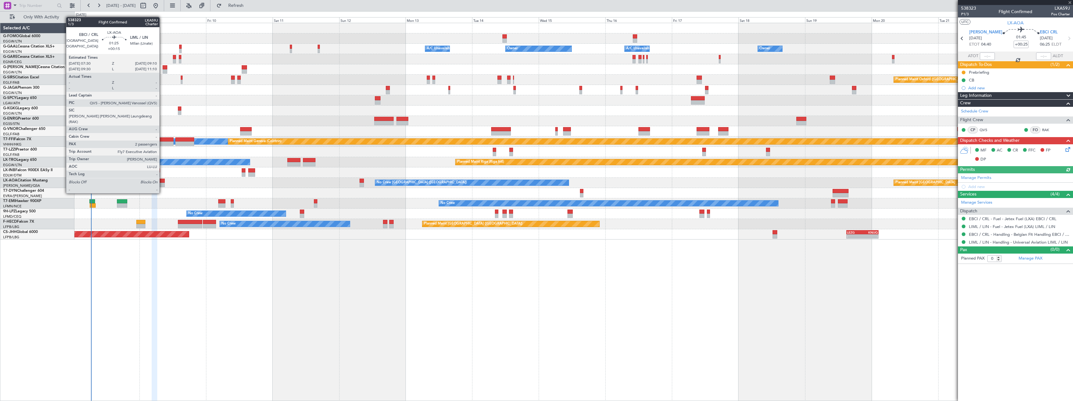
click at [162, 182] on div at bounding box center [162, 181] width 5 height 4
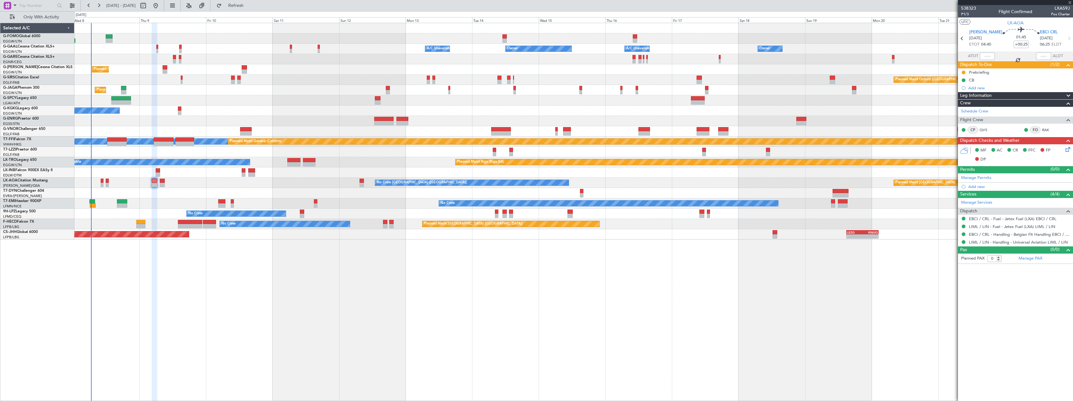
type input "+00:15"
type input "2"
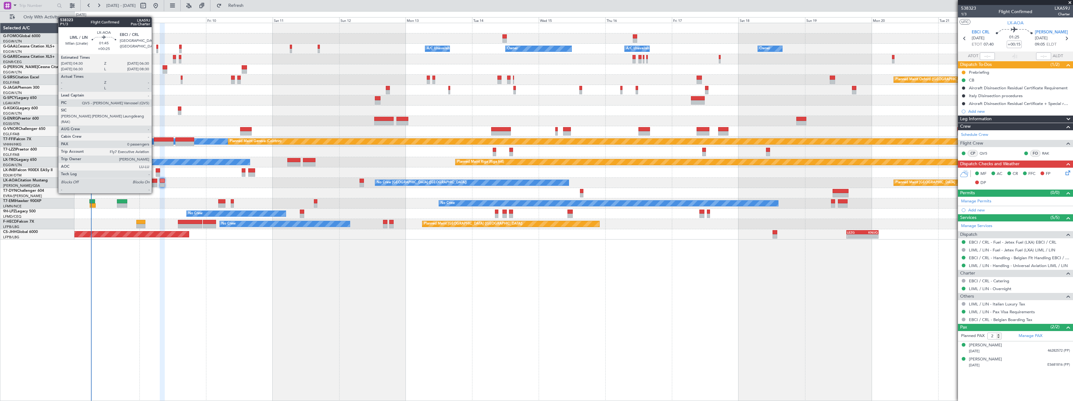
click at [154, 182] on div at bounding box center [155, 181] width 6 height 4
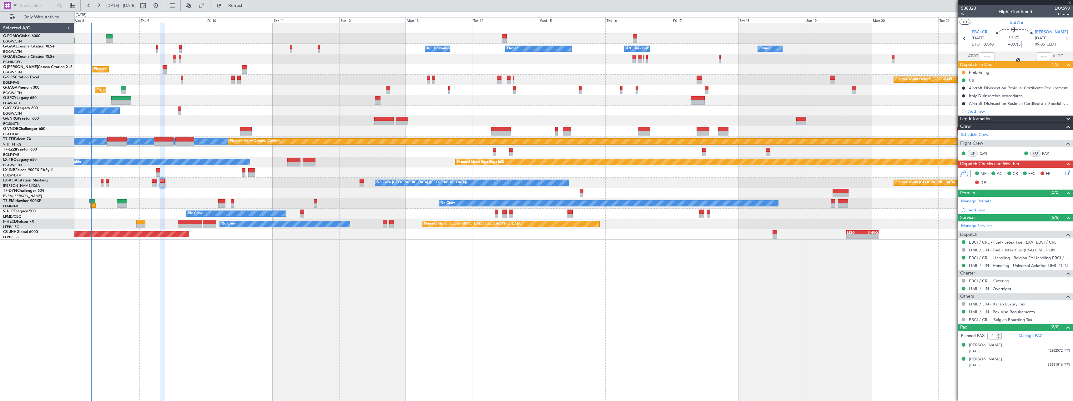
type input "+00:25"
type input "0"
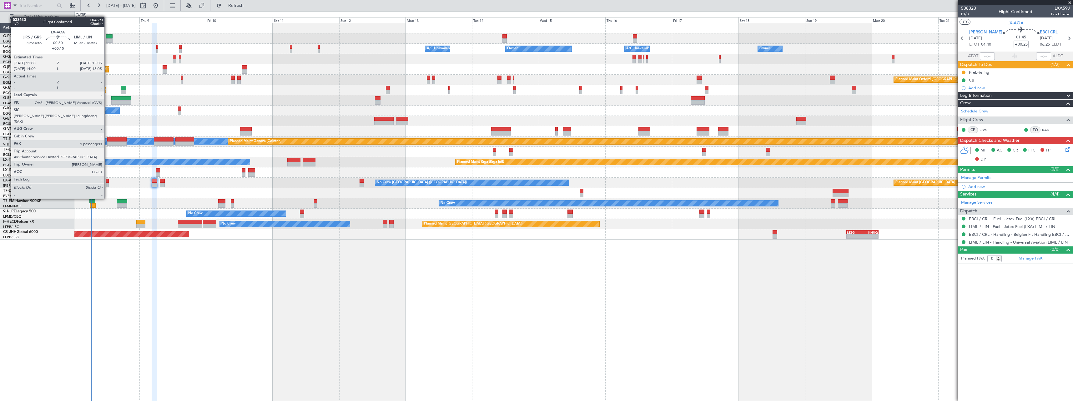
click at [107, 181] on div at bounding box center [107, 181] width 3 height 4
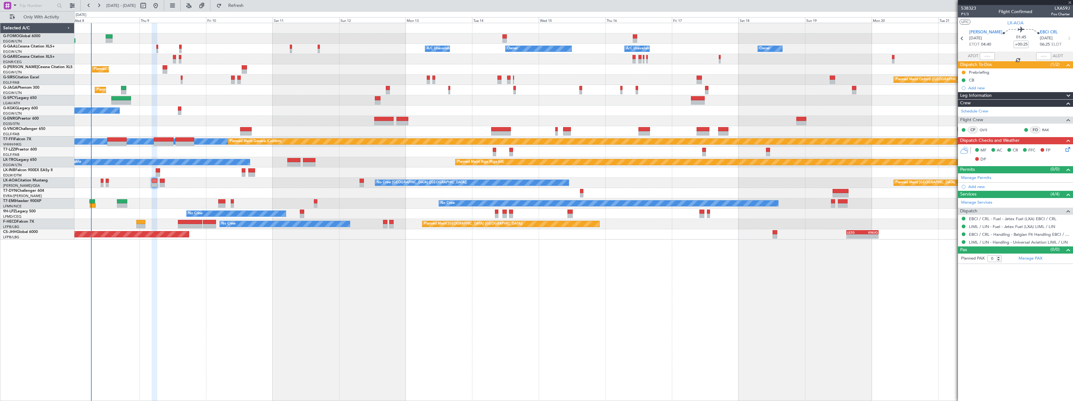
type input "+00:15"
type input "1"
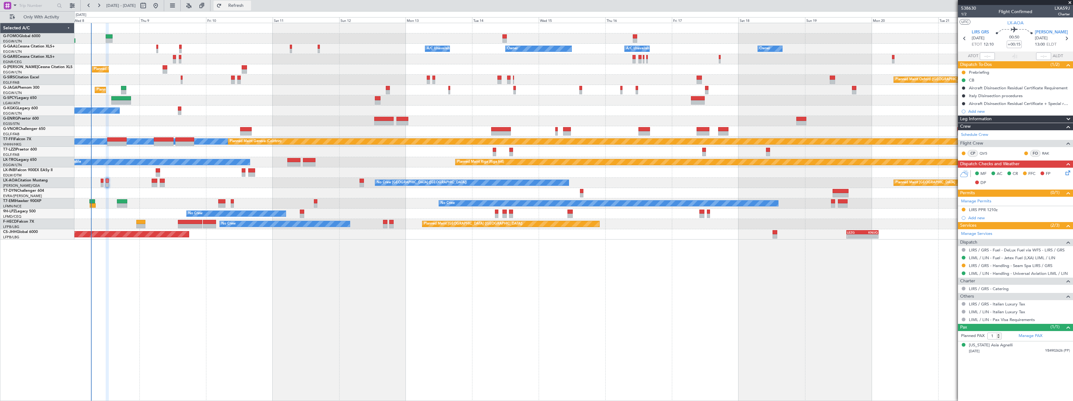
click at [249, 5] on span "Refresh" at bounding box center [236, 5] width 26 height 4
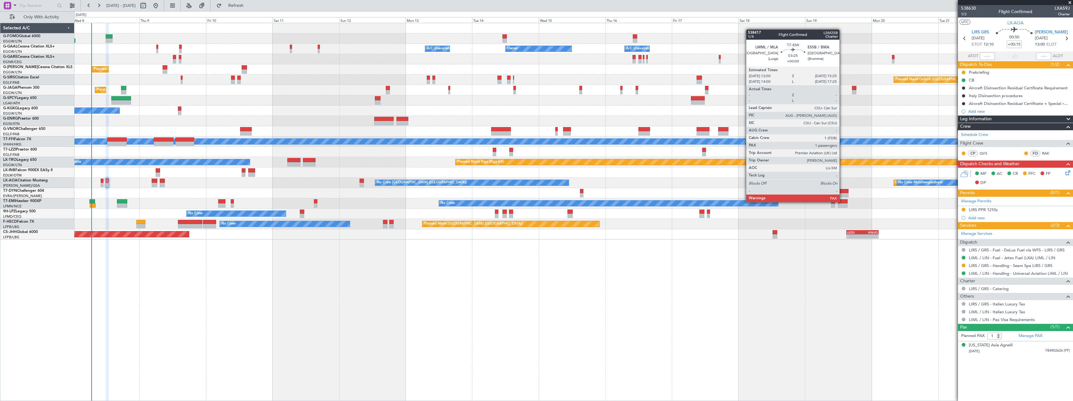
click at [842, 202] on div at bounding box center [843, 201] width 10 height 4
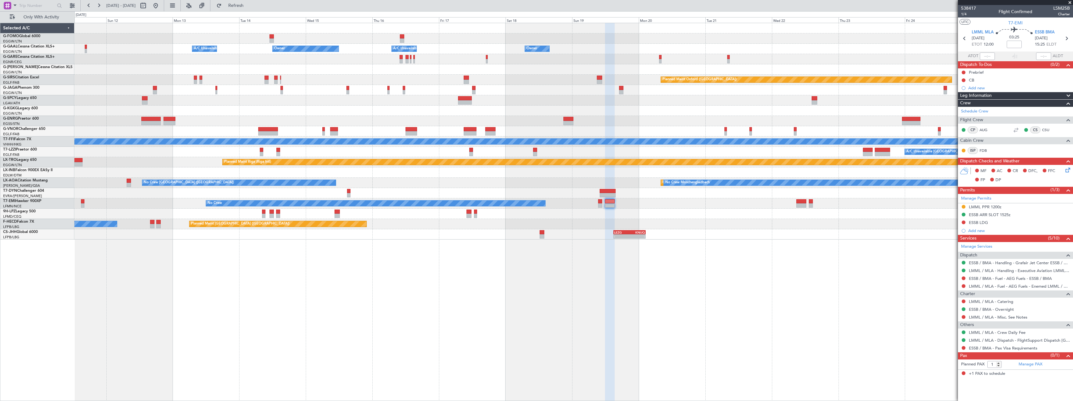
click at [586, 277] on div "Owner Owner A/C Unavailable Owner A/C Unavailable Owner Planned Maint London (L…" at bounding box center [573, 212] width 999 height 379
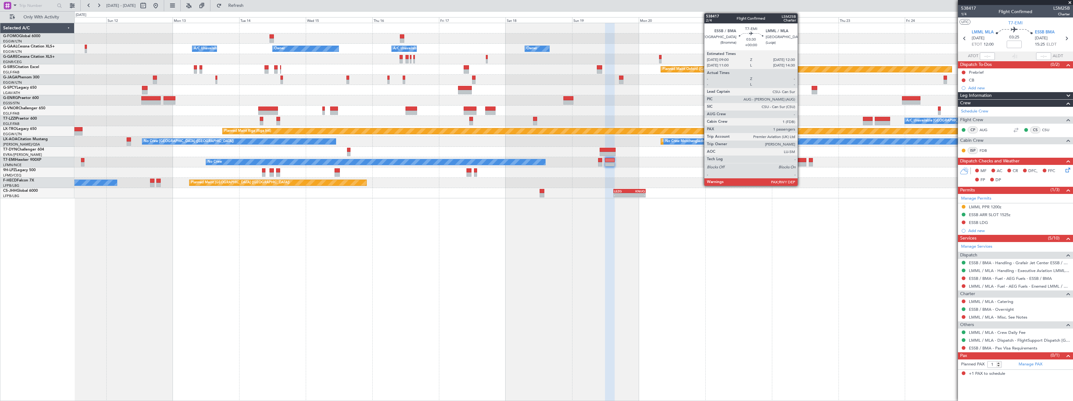
click at [800, 162] on div at bounding box center [801, 160] width 10 height 4
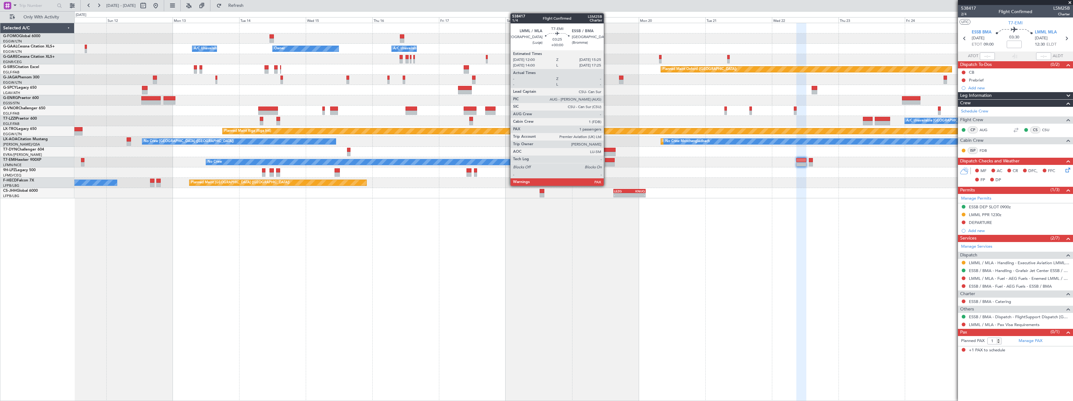
click at [607, 159] on div at bounding box center [610, 160] width 10 height 4
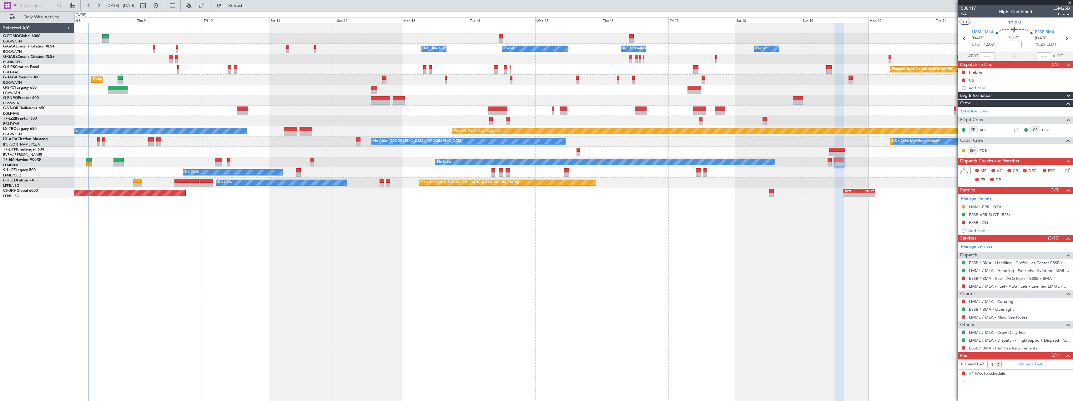
click at [533, 298] on div "Owner Owner A/C Unavailable Owner A/C Unavailable Owner Planned Maint Oxford (K…" at bounding box center [573, 212] width 999 height 379
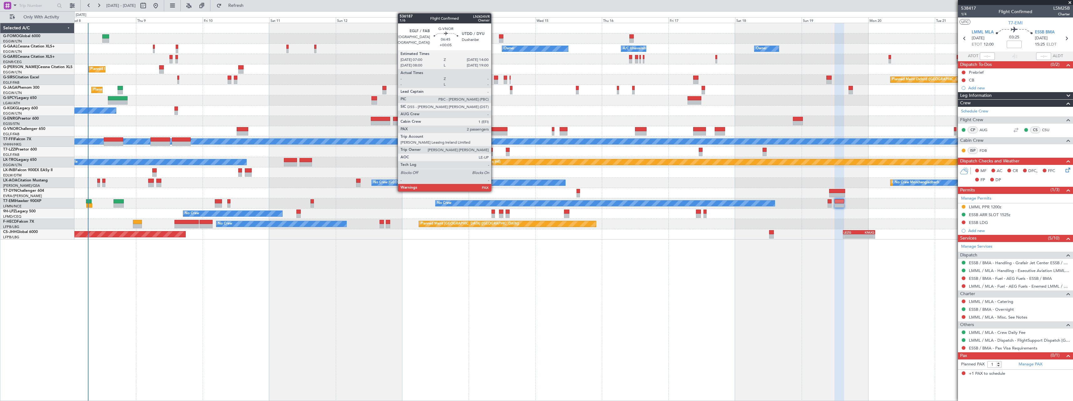
click at [494, 132] on div at bounding box center [498, 133] width 20 height 4
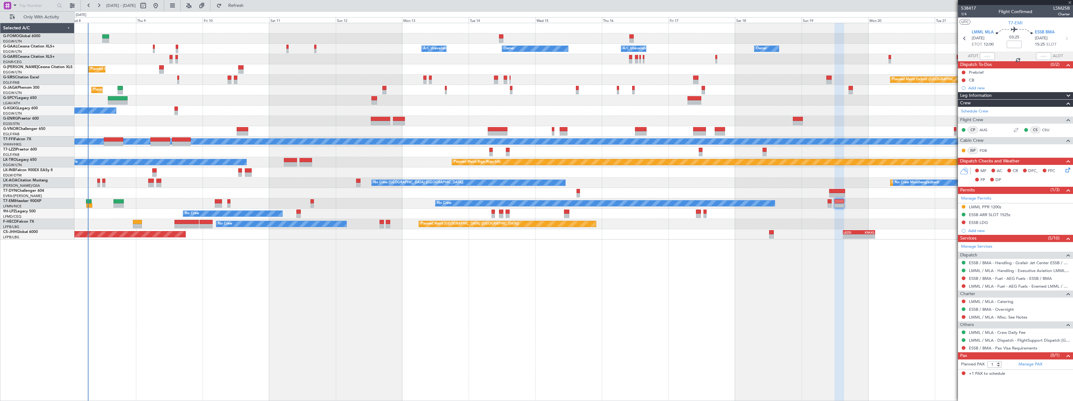
type input "+00:05"
type input "2"
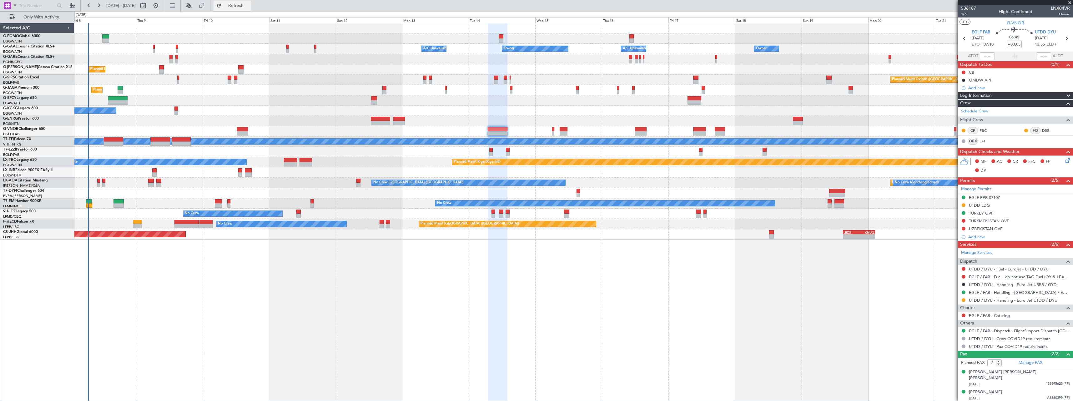
click at [251, 2] on button "Refresh" at bounding box center [233, 6] width 38 height 10
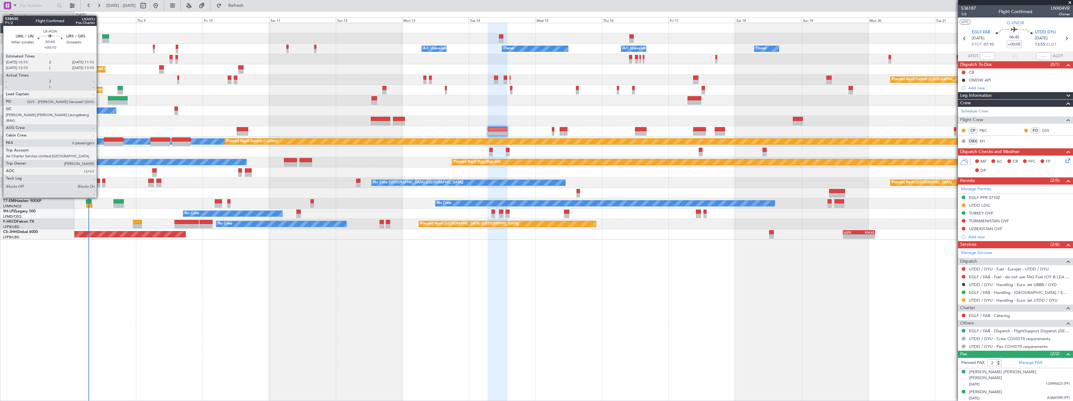
click at [99, 180] on div at bounding box center [98, 181] width 3 height 4
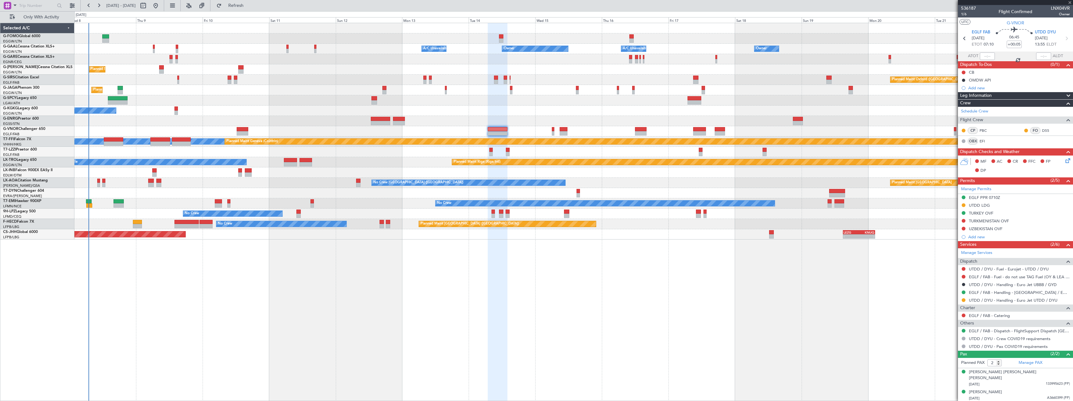
type input "+00:10"
type input "0"
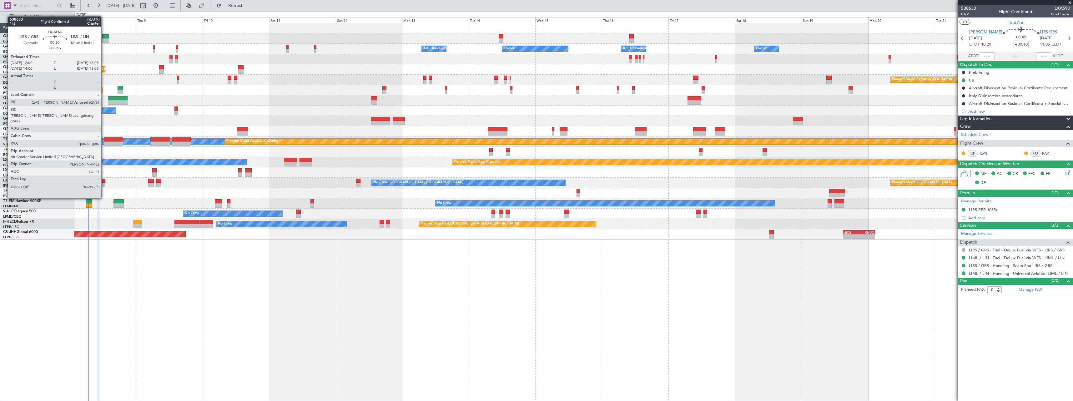
click at [104, 181] on div at bounding box center [103, 181] width 3 height 4
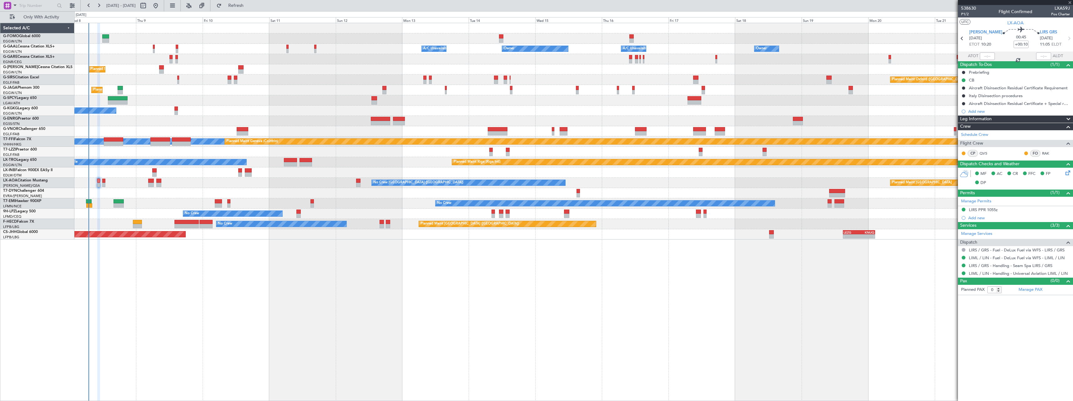
type input "+00:15"
type input "1"
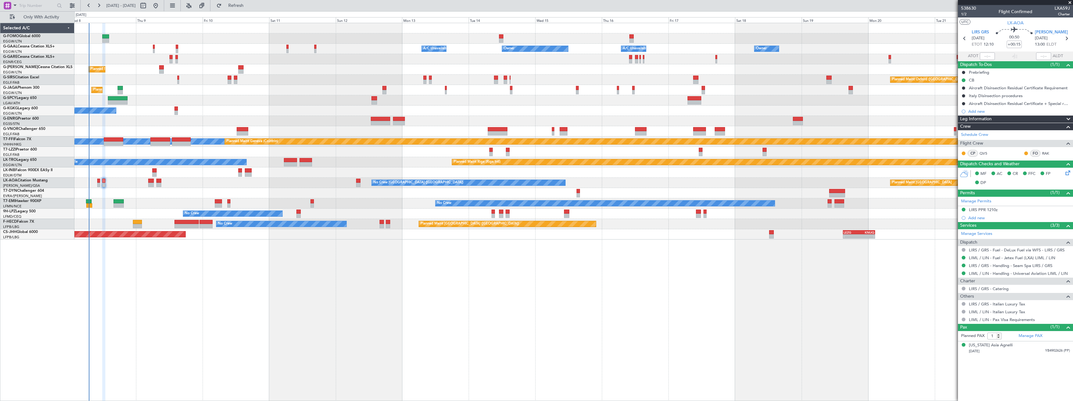
drag, startPoint x: 259, startPoint y: 6, endPoint x: 227, endPoint y: 128, distance: 127.0
click at [249, 6] on span "Refresh" at bounding box center [236, 5] width 26 height 4
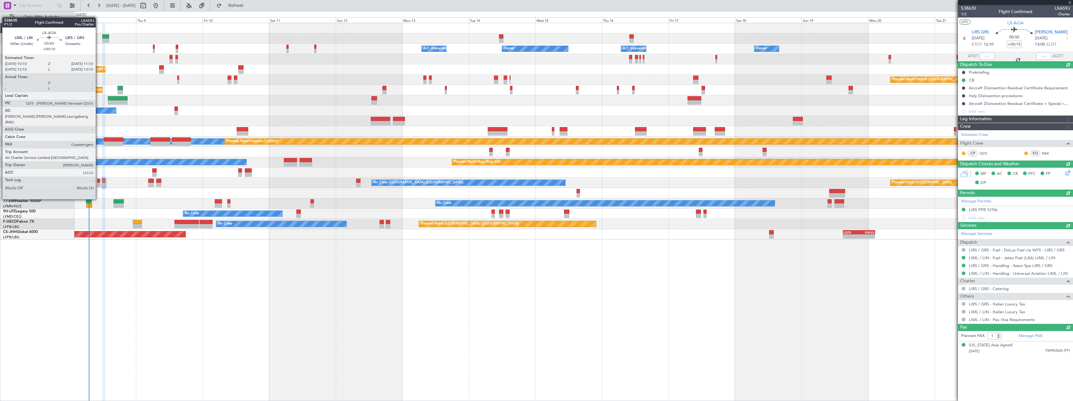
click at [98, 182] on div at bounding box center [98, 181] width 3 height 4
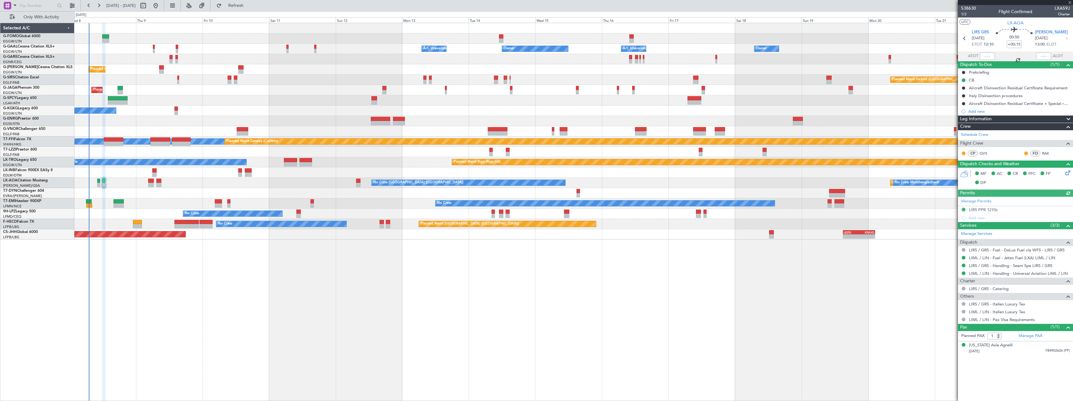
type input "+00:10"
type input "0"
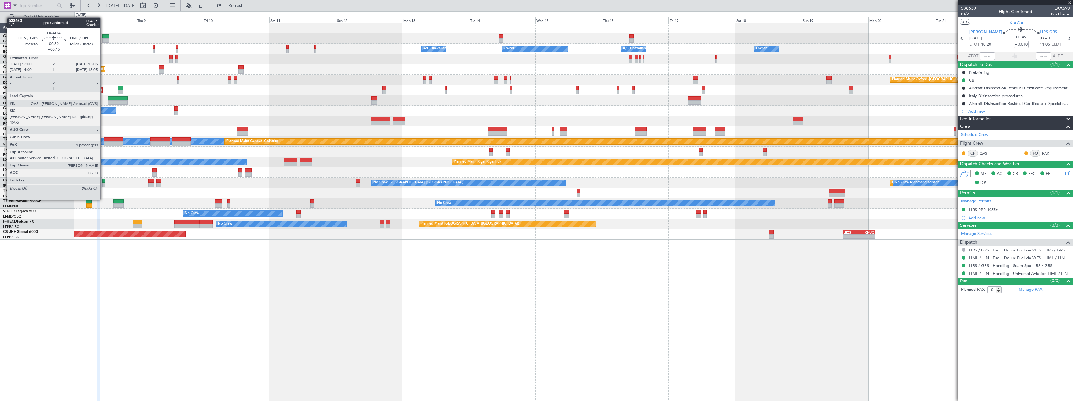
click at [103, 182] on div at bounding box center [103, 181] width 3 height 4
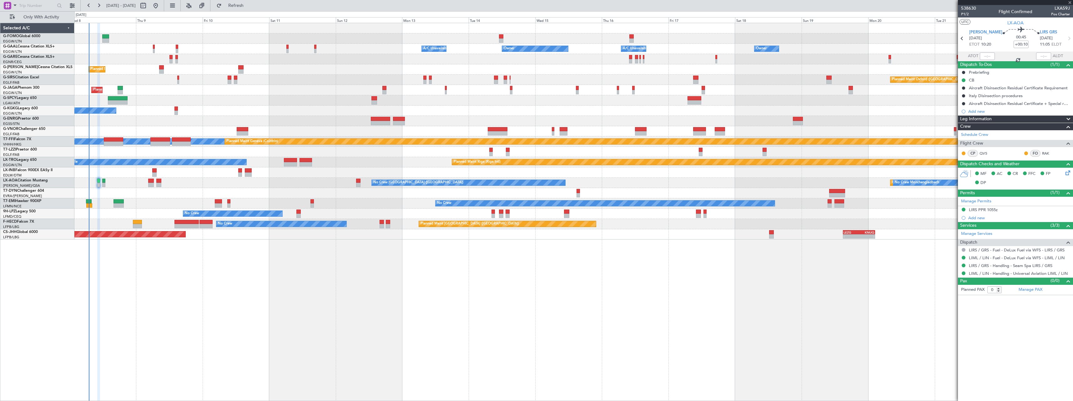
type input "+00:15"
type input "1"
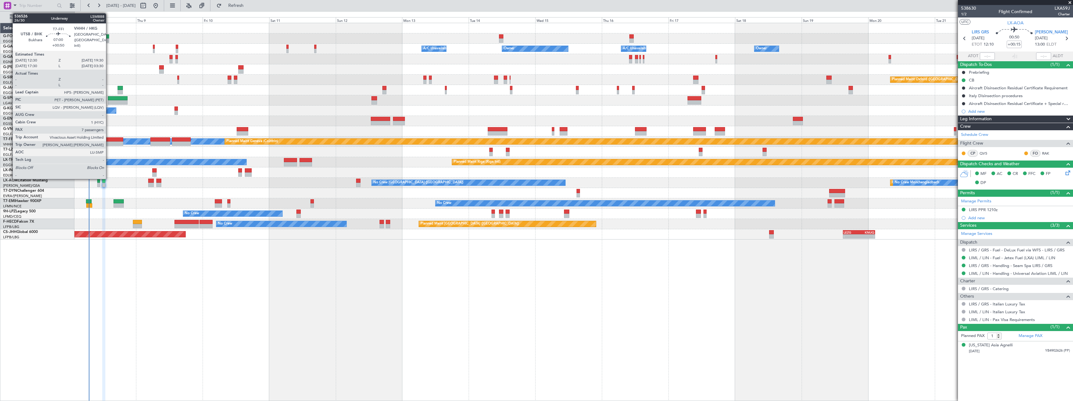
click at [109, 140] on div at bounding box center [114, 140] width 20 height 4
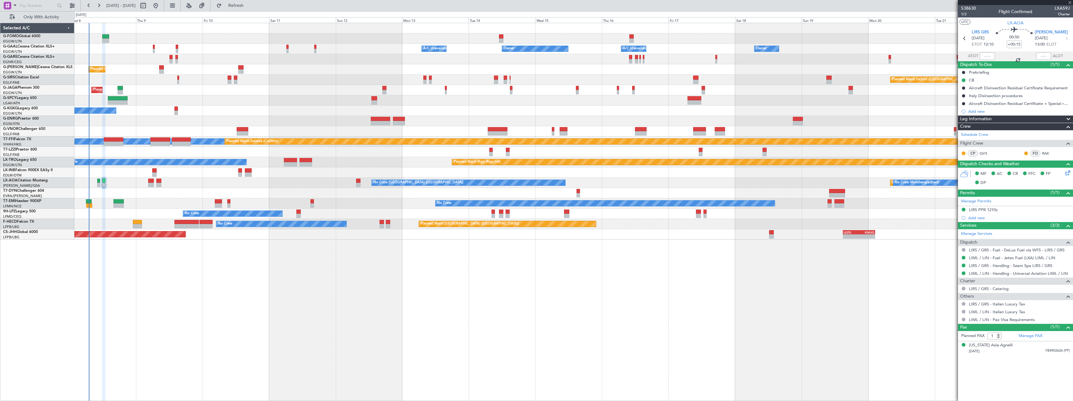
type input "+00:50"
type input "7"
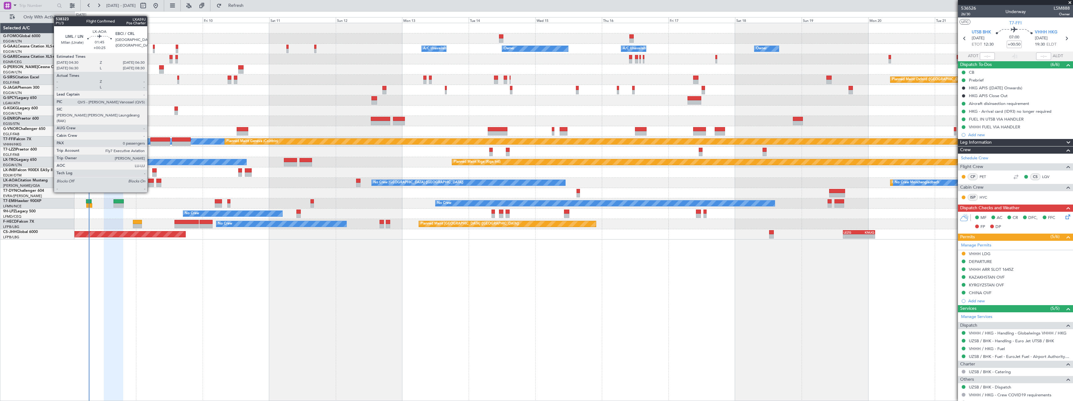
click at [150, 181] on div at bounding box center [151, 181] width 6 height 4
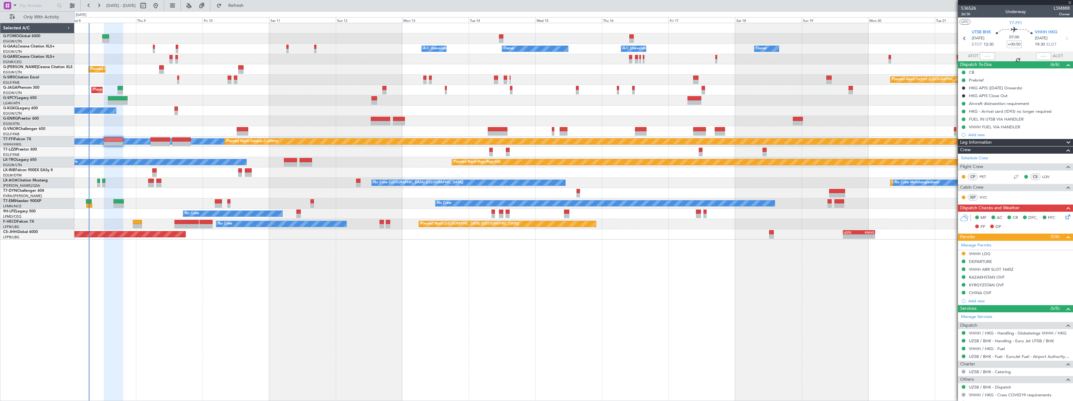
type input "+00:25"
type input "0"
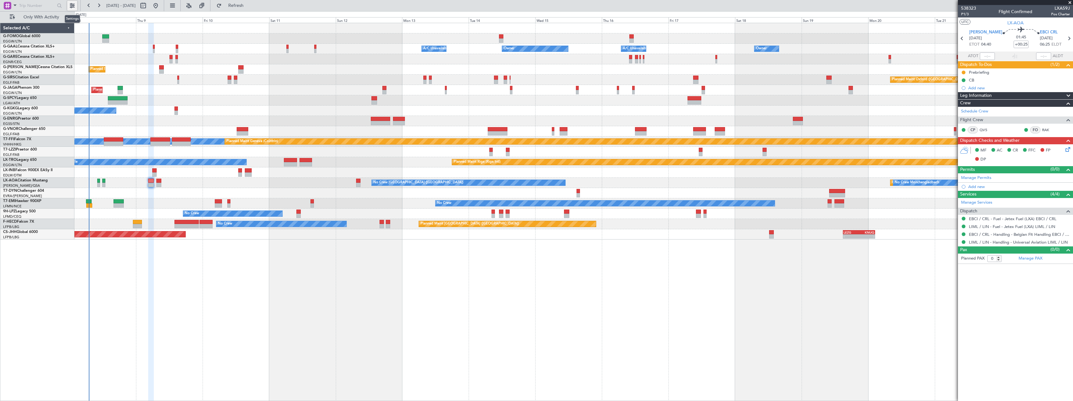
click at [71, 4] on button at bounding box center [72, 6] width 10 height 10
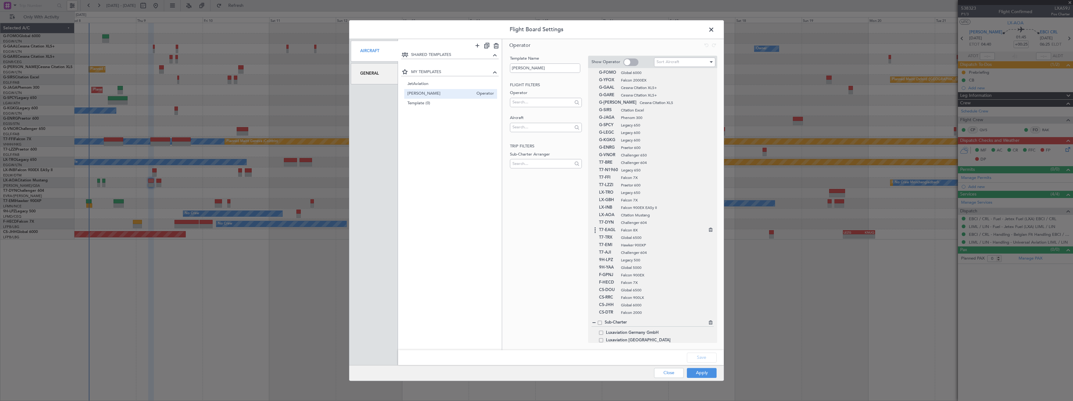
scroll to position [17, 0]
click at [600, 318] on span at bounding box center [600, 318] width 4 height 4
click at [602, 316] on input "checkbox" at bounding box center [602, 316] width 0 height 0
click at [698, 359] on button "Save" at bounding box center [702, 358] width 30 height 10
click at [700, 373] on button "Apply" at bounding box center [702, 373] width 30 height 10
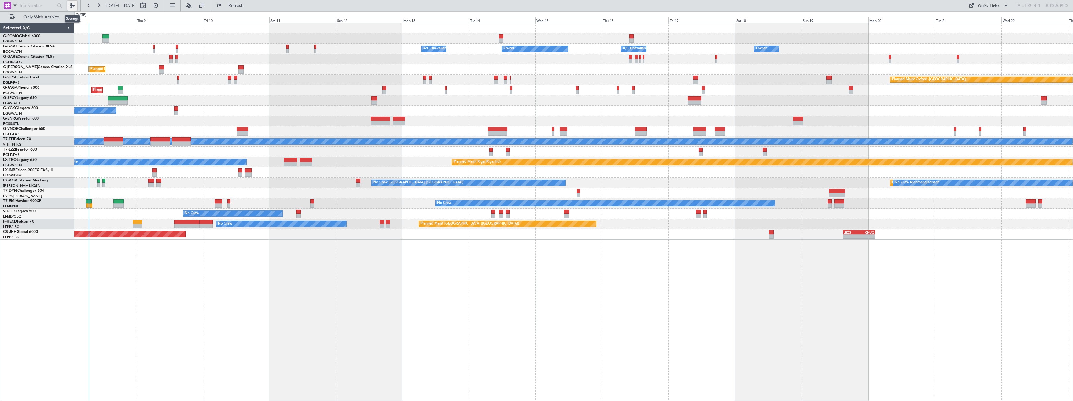
click at [70, 3] on button at bounding box center [72, 6] width 10 height 10
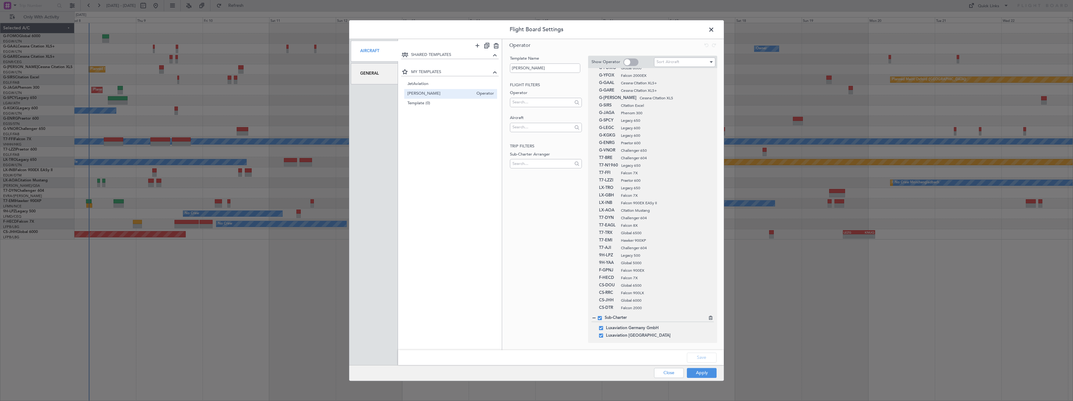
click at [714, 27] on span at bounding box center [714, 31] width 0 height 13
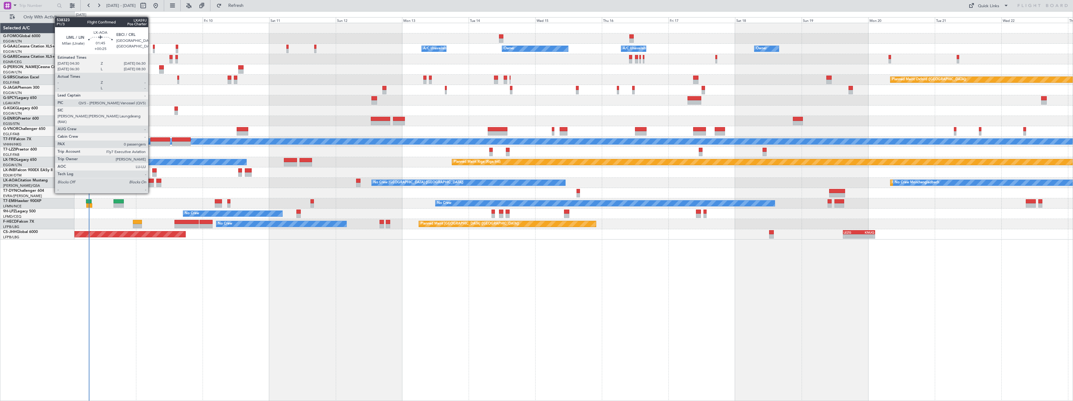
click at [151, 182] on div at bounding box center [151, 181] width 6 height 4
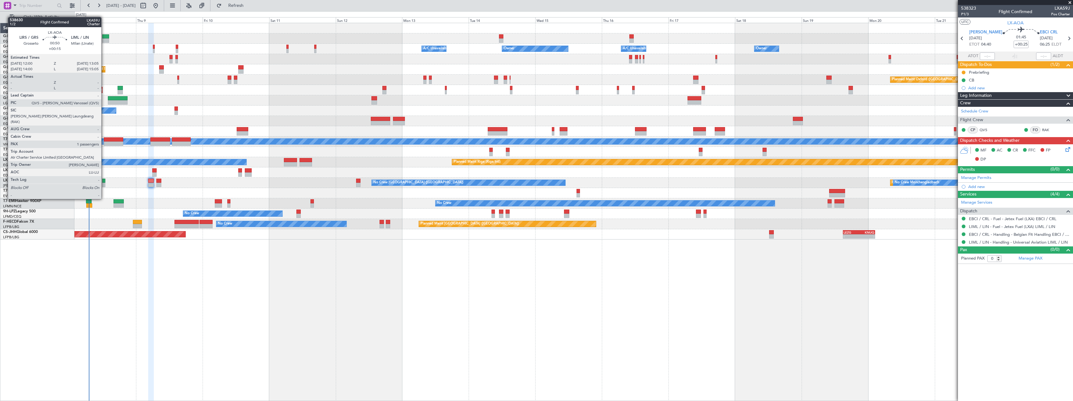
click at [104, 182] on div at bounding box center [103, 181] width 3 height 4
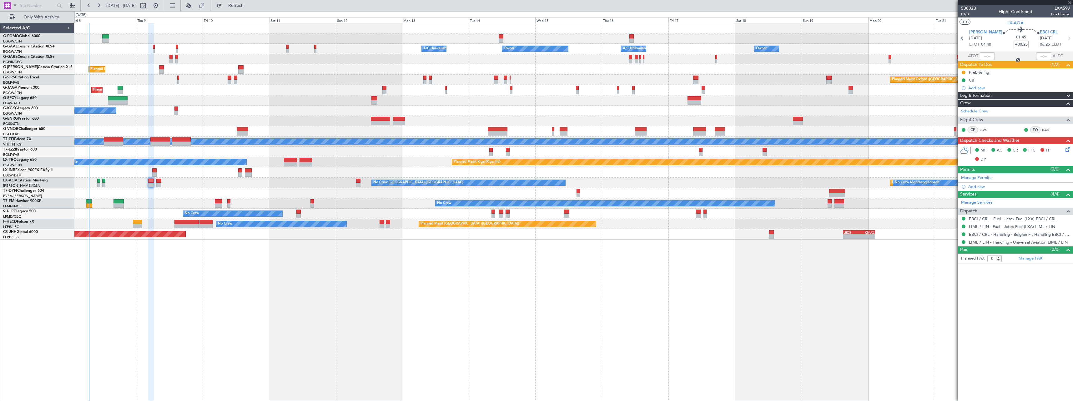
type input "+00:15"
type input "1"
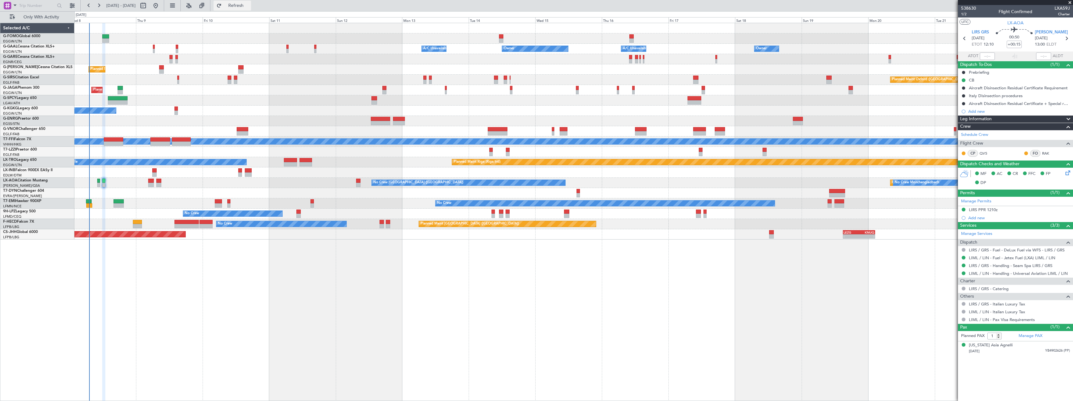
click at [249, 5] on span "Refresh" at bounding box center [236, 5] width 26 height 4
click at [249, 6] on span "Refresh" at bounding box center [236, 5] width 26 height 4
click at [249, 4] on span "Refresh" at bounding box center [236, 5] width 26 height 4
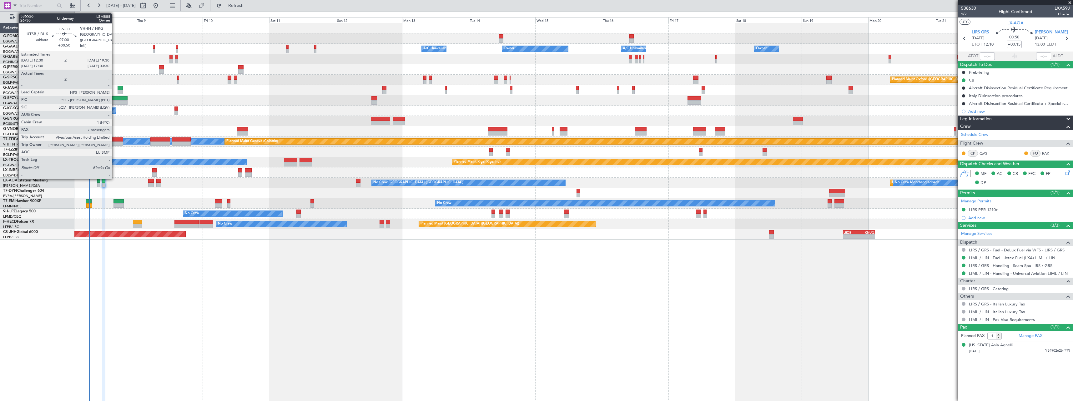
click at [115, 142] on div at bounding box center [114, 144] width 20 height 4
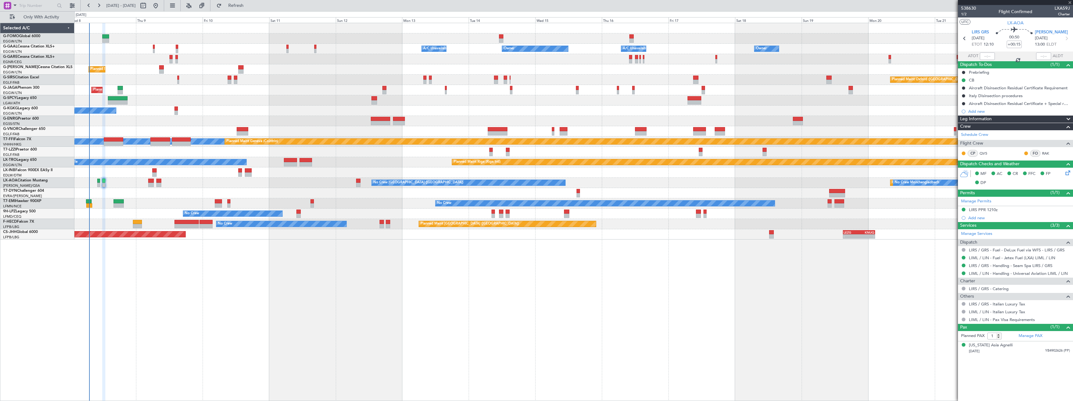
type input "+00:50"
type input "7"
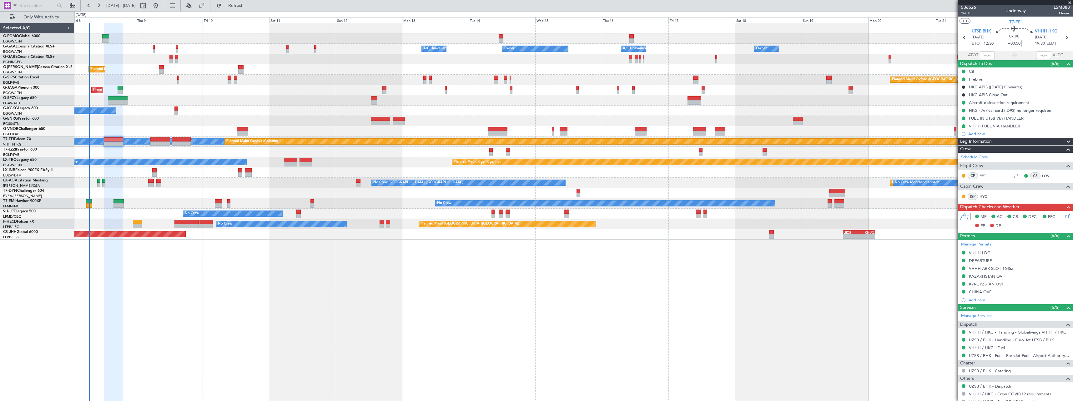
scroll to position [0, 0]
click at [249, 5] on span "Refresh" at bounding box center [236, 5] width 26 height 4
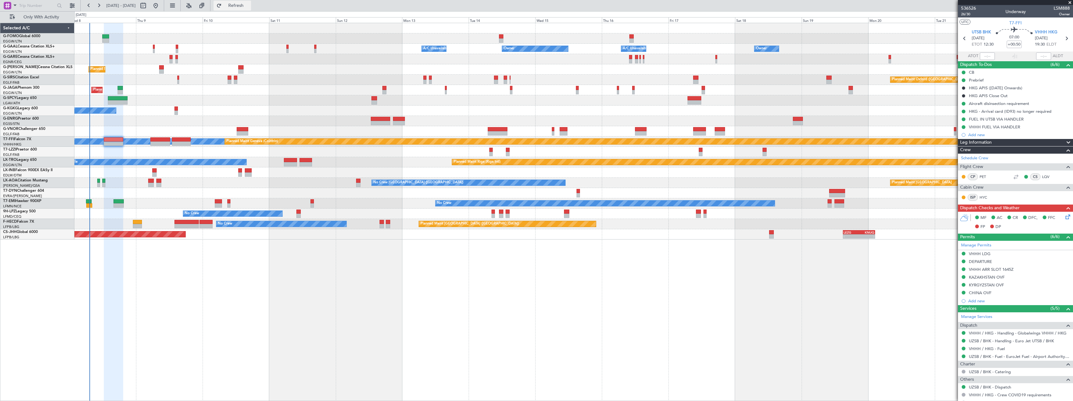
click at [249, 4] on span "Refresh" at bounding box center [236, 5] width 26 height 4
click at [249, 3] on span "Refresh" at bounding box center [236, 5] width 26 height 4
click at [249, 4] on span "Refresh" at bounding box center [236, 5] width 26 height 4
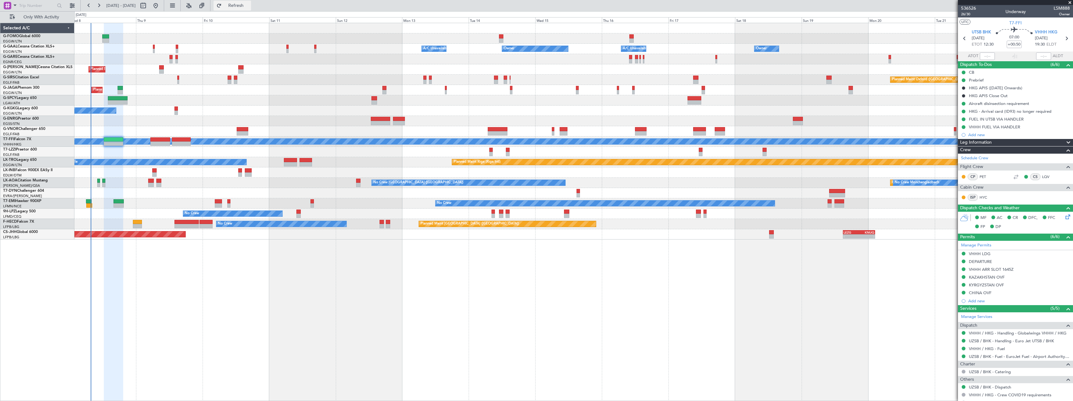
click at [249, 4] on span "Refresh" at bounding box center [236, 5] width 26 height 4
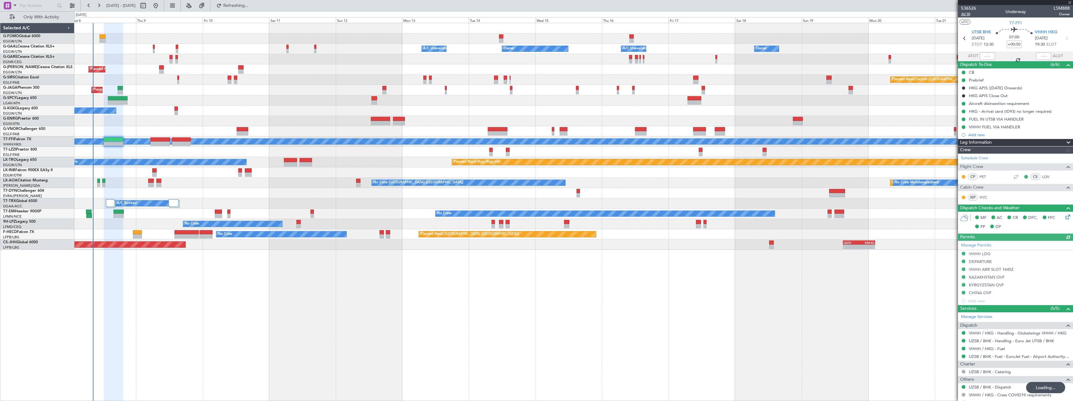
click at [966, 15] on span "26/30" at bounding box center [968, 14] width 15 height 5
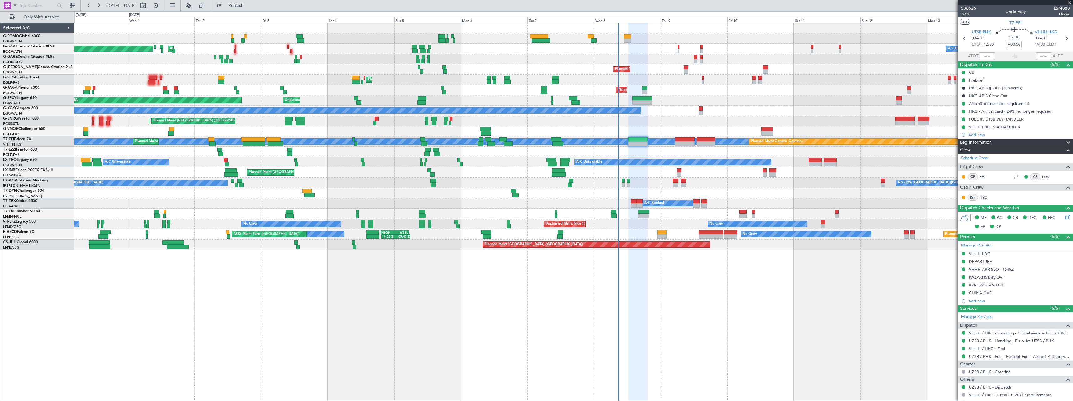
click at [657, 281] on div "Owner A/C Unavailable AOG Maint Dusseldorf Planned Maint Dusseldorf Owner A/C U…" at bounding box center [573, 212] width 999 height 379
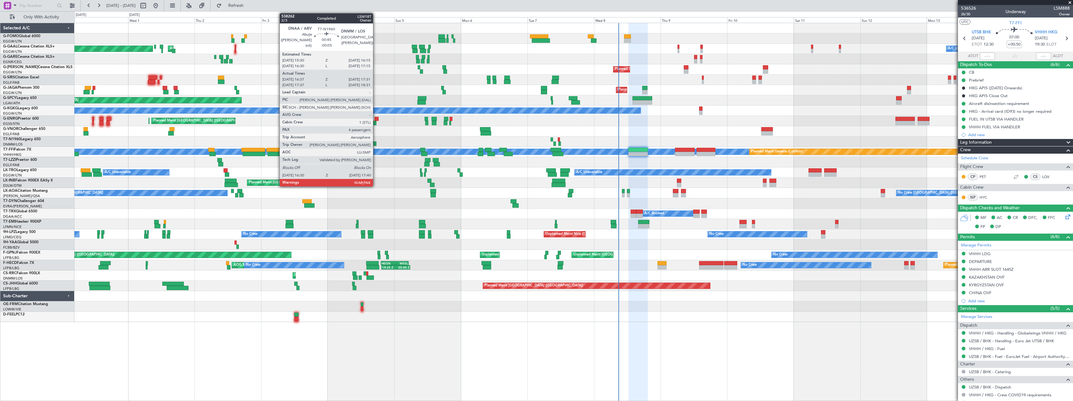
click at [376, 144] on div at bounding box center [374, 144] width 3 height 4
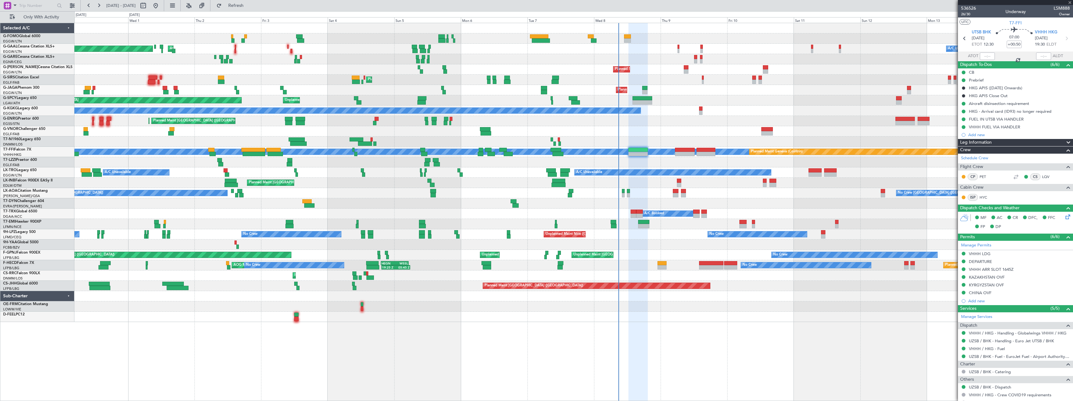
type input "-00:05"
type input "16:37"
type input "17:31"
type input "4"
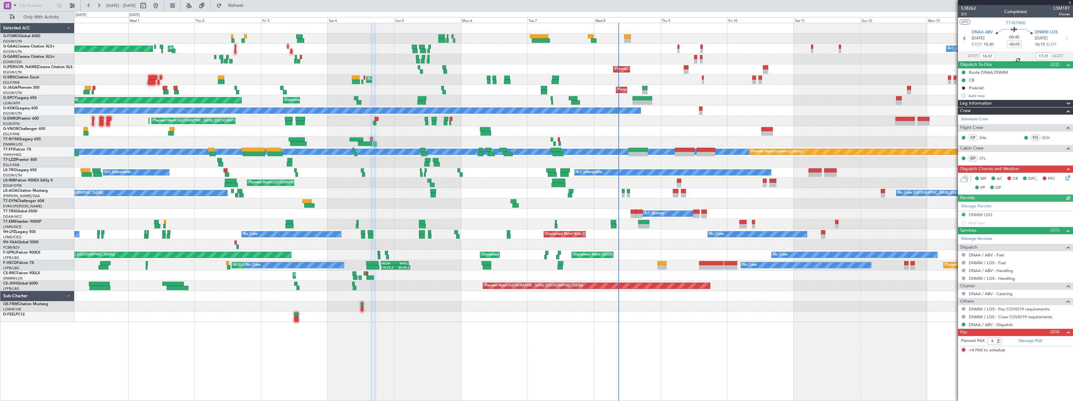
click at [1002, 103] on div "Leg Information" at bounding box center [1015, 103] width 115 height 7
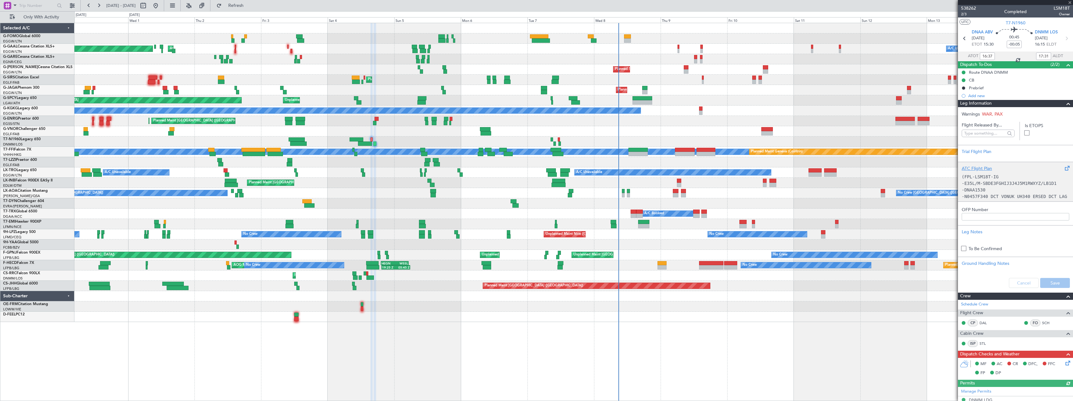
click at [1001, 182] on code "-E35L/M-SBDE3FGHIJ3J4J5M1RWXYZ/LB1D1" at bounding box center [1009, 183] width 95 height 5
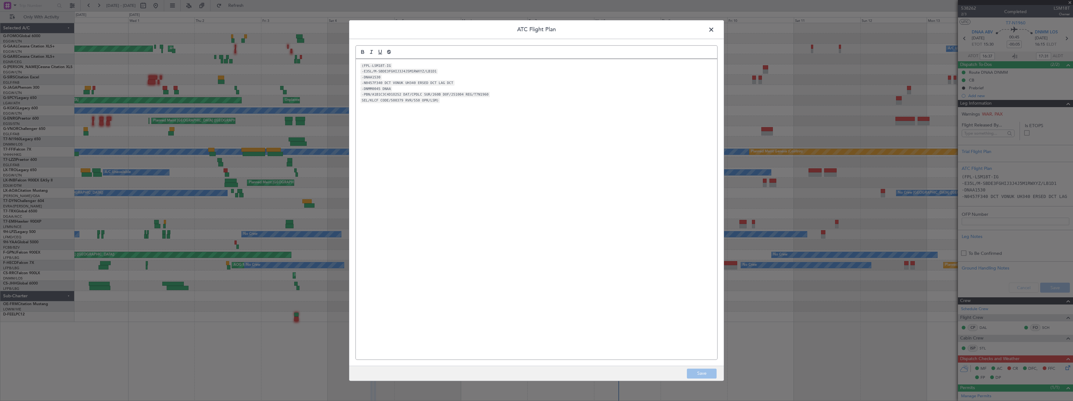
drag, startPoint x: 713, startPoint y: 30, endPoint x: 734, endPoint y: 48, distance: 27.9
click at [714, 30] on span at bounding box center [714, 31] width 0 height 13
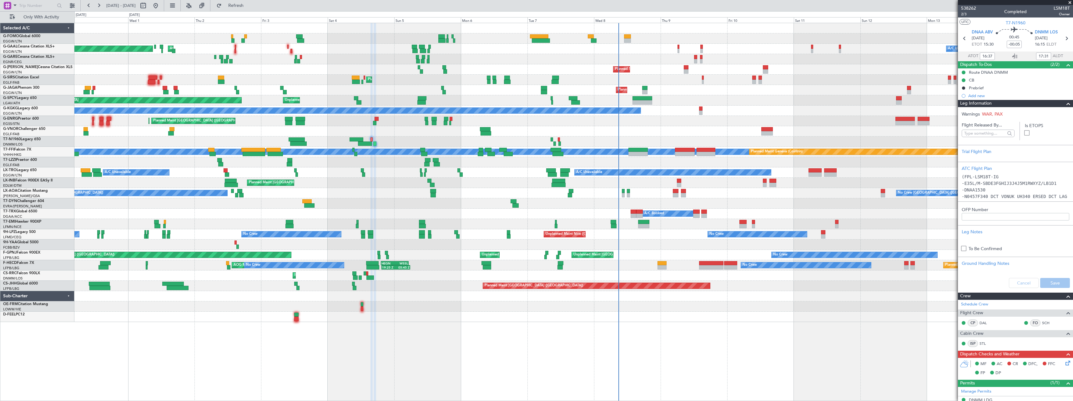
click at [989, 103] on span "Leg Information" at bounding box center [976, 103] width 32 height 7
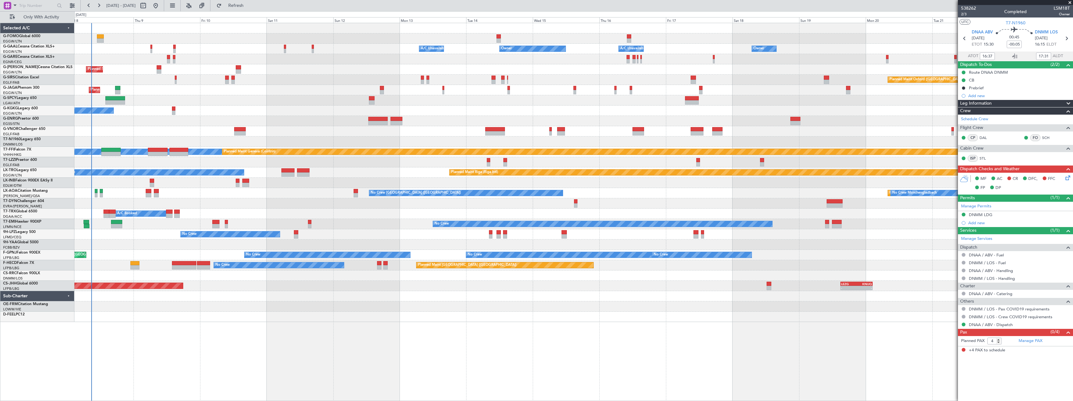
click at [276, 121] on div "Owner A/C Unavailable Owner A/C Unavailable Owner Owner Planned Maint London (L…" at bounding box center [573, 172] width 998 height 299
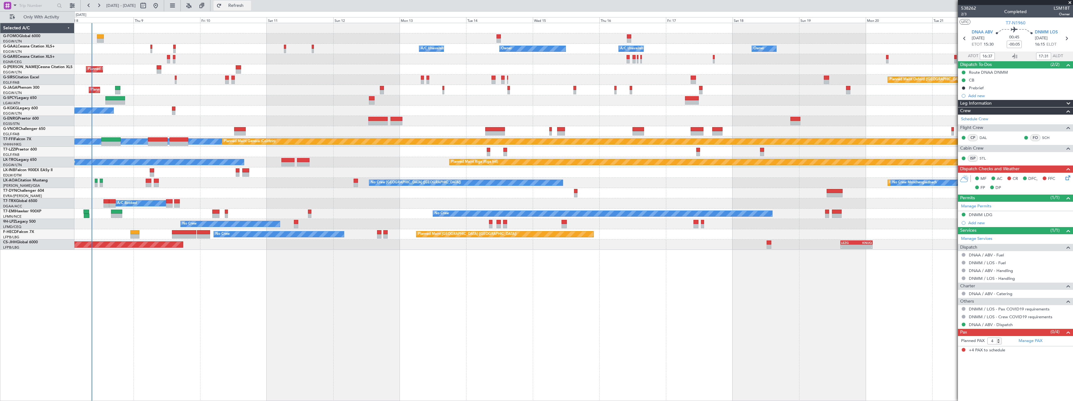
click at [251, 2] on button "Refresh" at bounding box center [233, 6] width 38 height 10
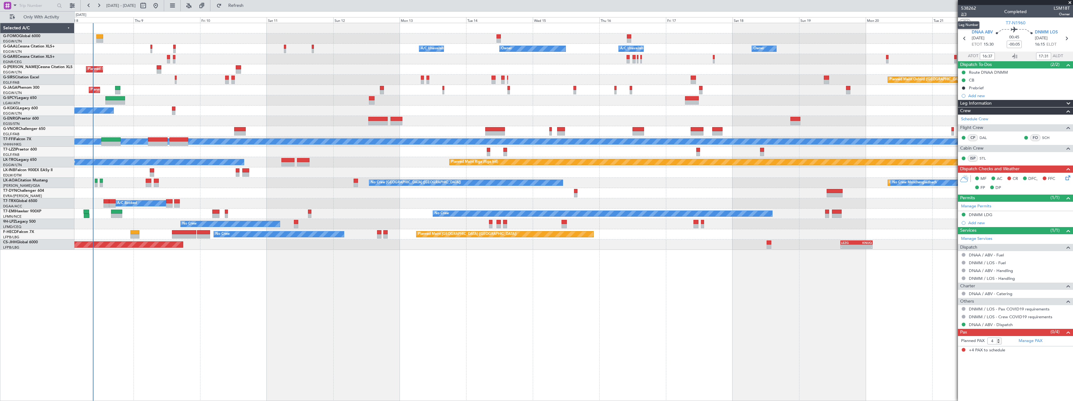
click at [963, 14] on span "2/3" at bounding box center [968, 14] width 15 height 5
